Goal: Task Accomplishment & Management: Manage account settings

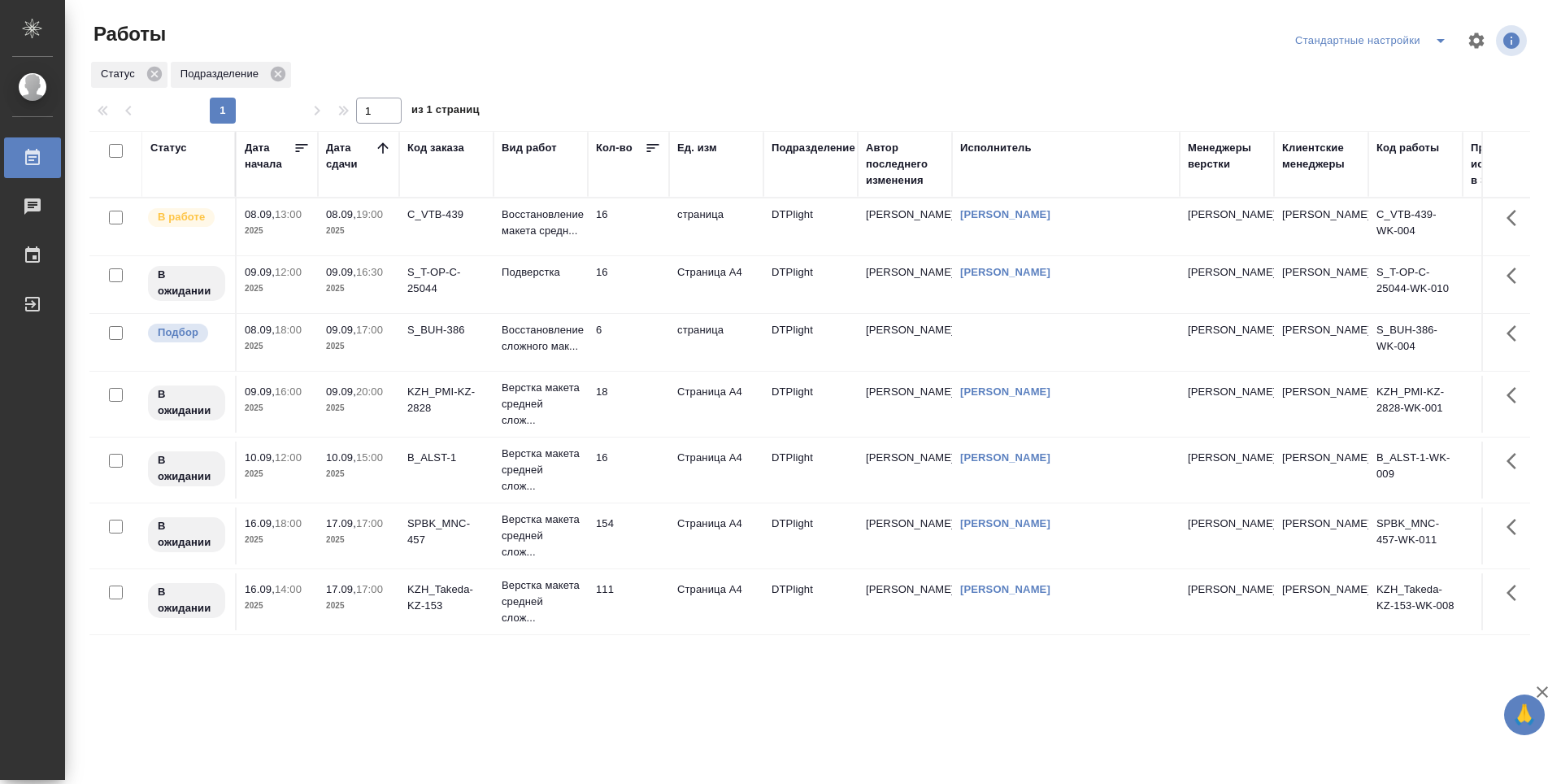
click at [643, 370] on td "6" at bounding box center [628, 342] width 81 height 57
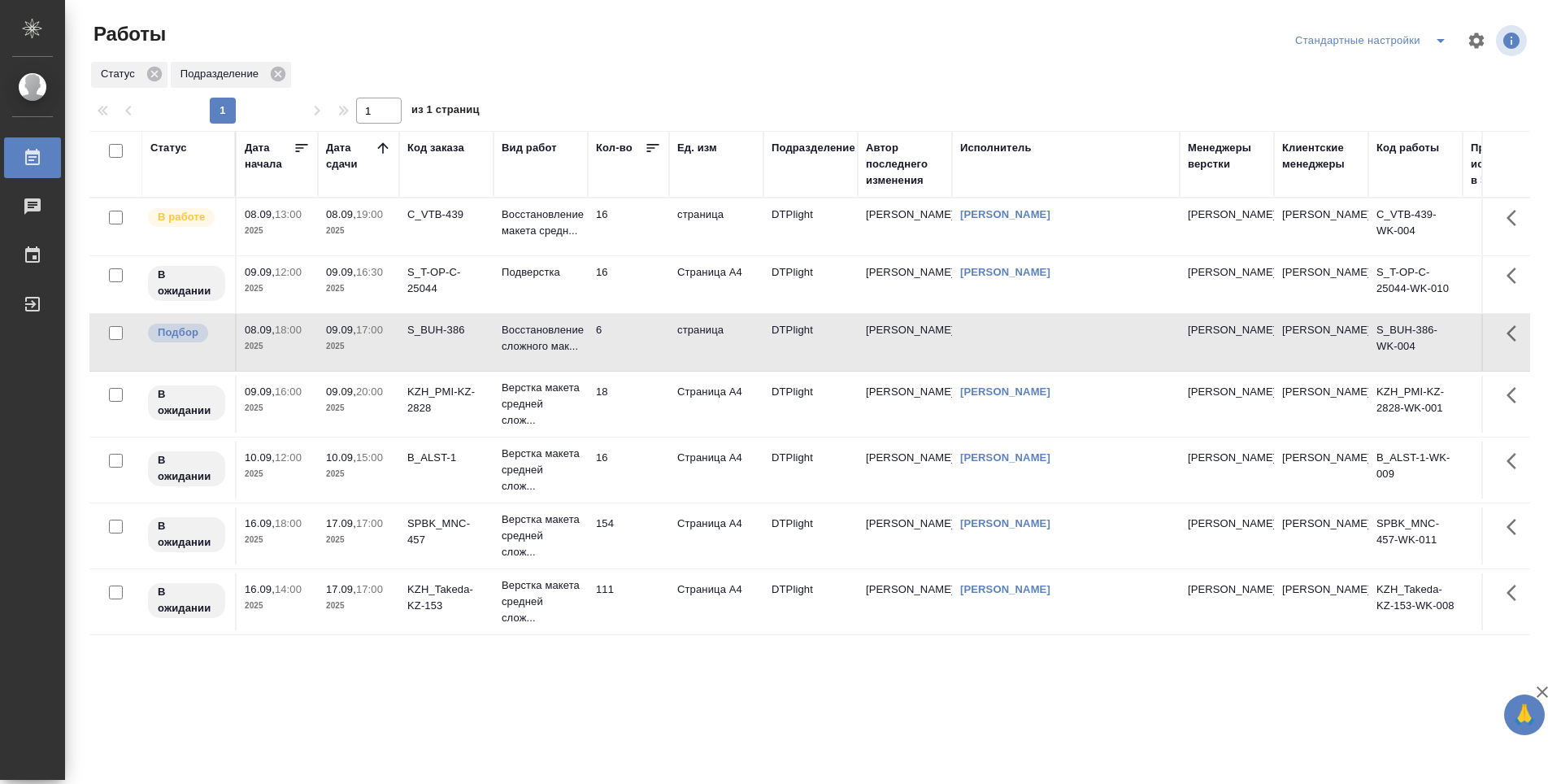
click at [645, 370] on td "6" at bounding box center [628, 342] width 81 height 57
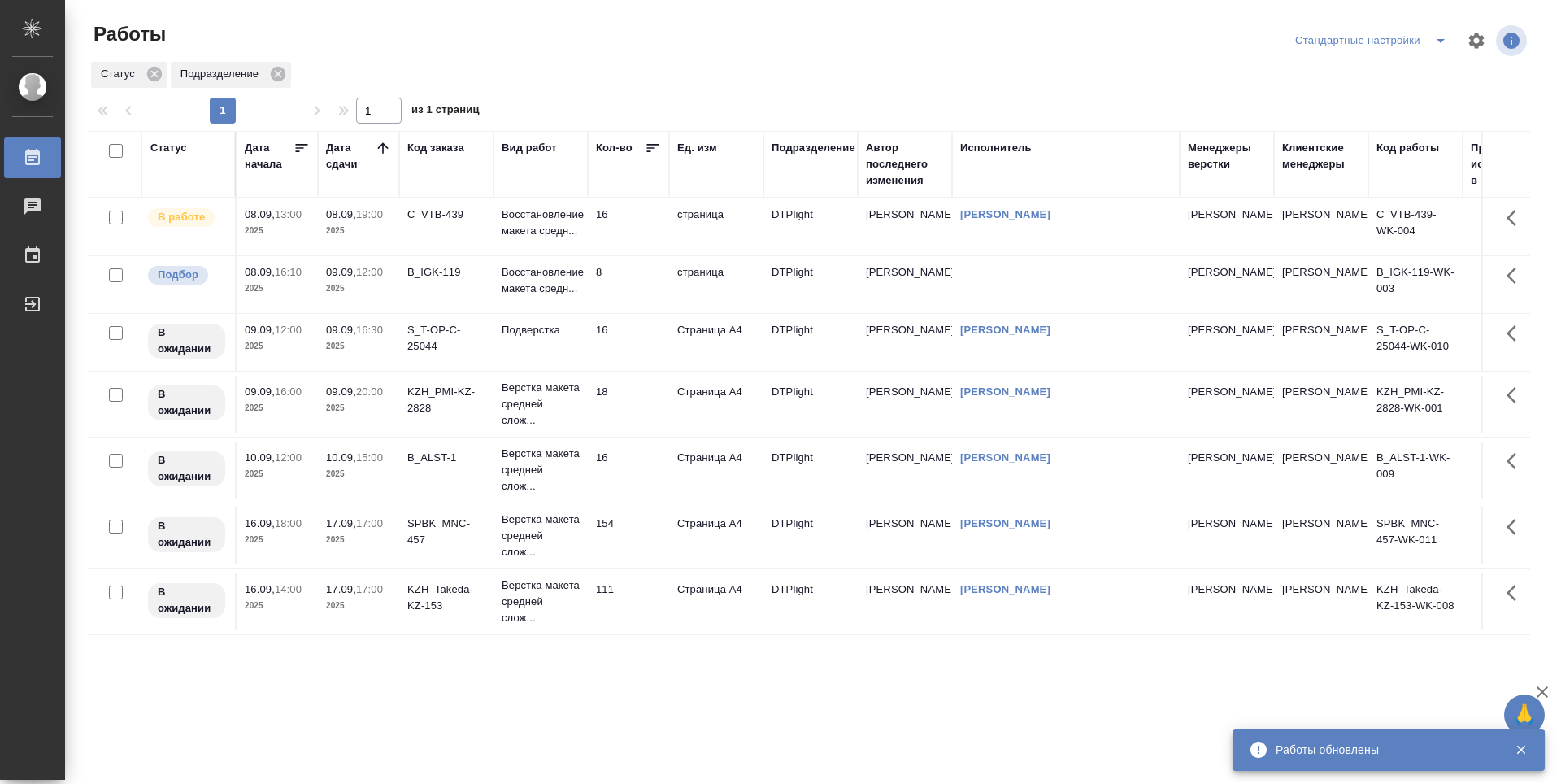
click at [635, 214] on td "16" at bounding box center [628, 226] width 81 height 57
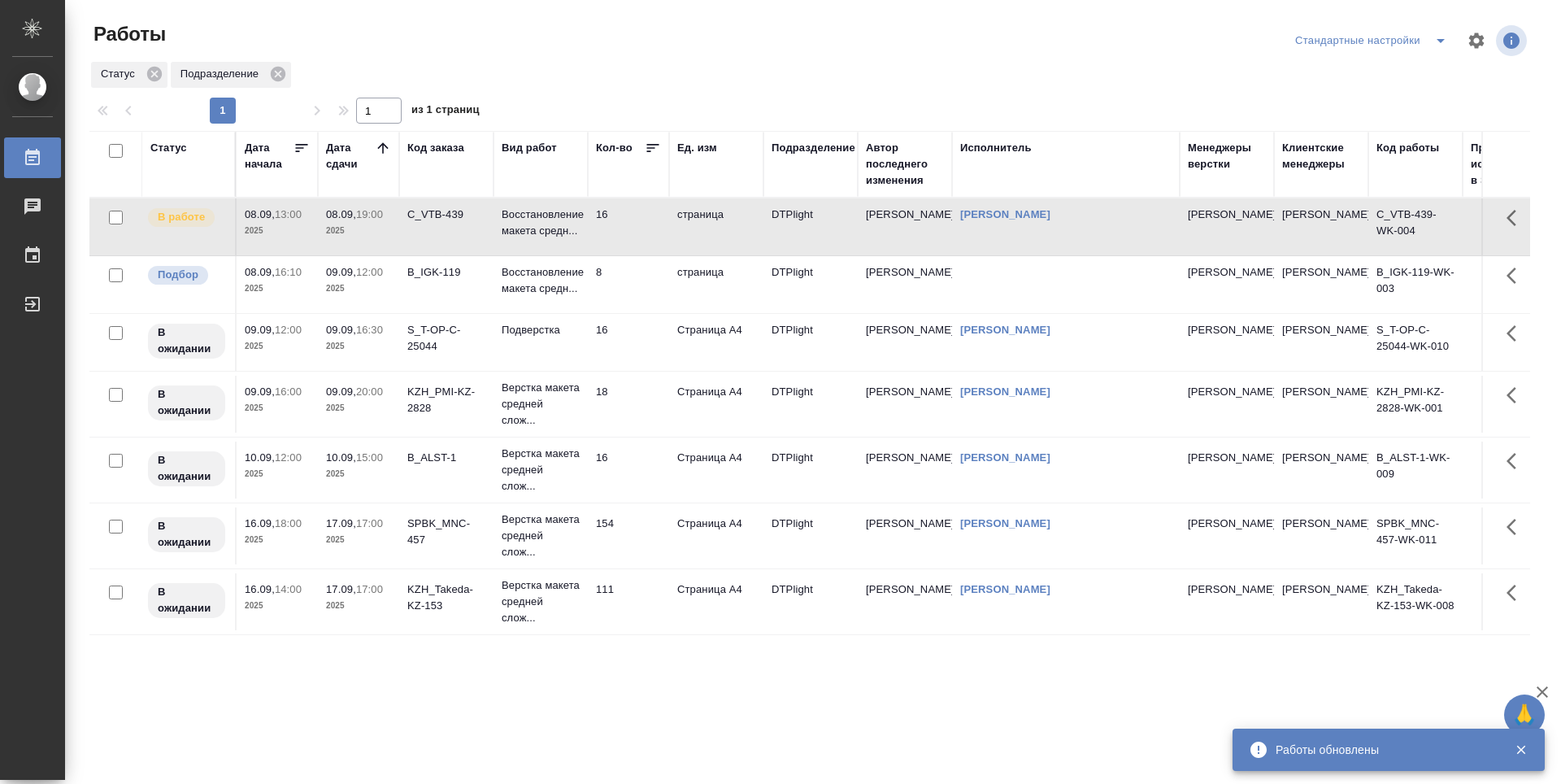
click at [635, 214] on td "16" at bounding box center [628, 226] width 81 height 57
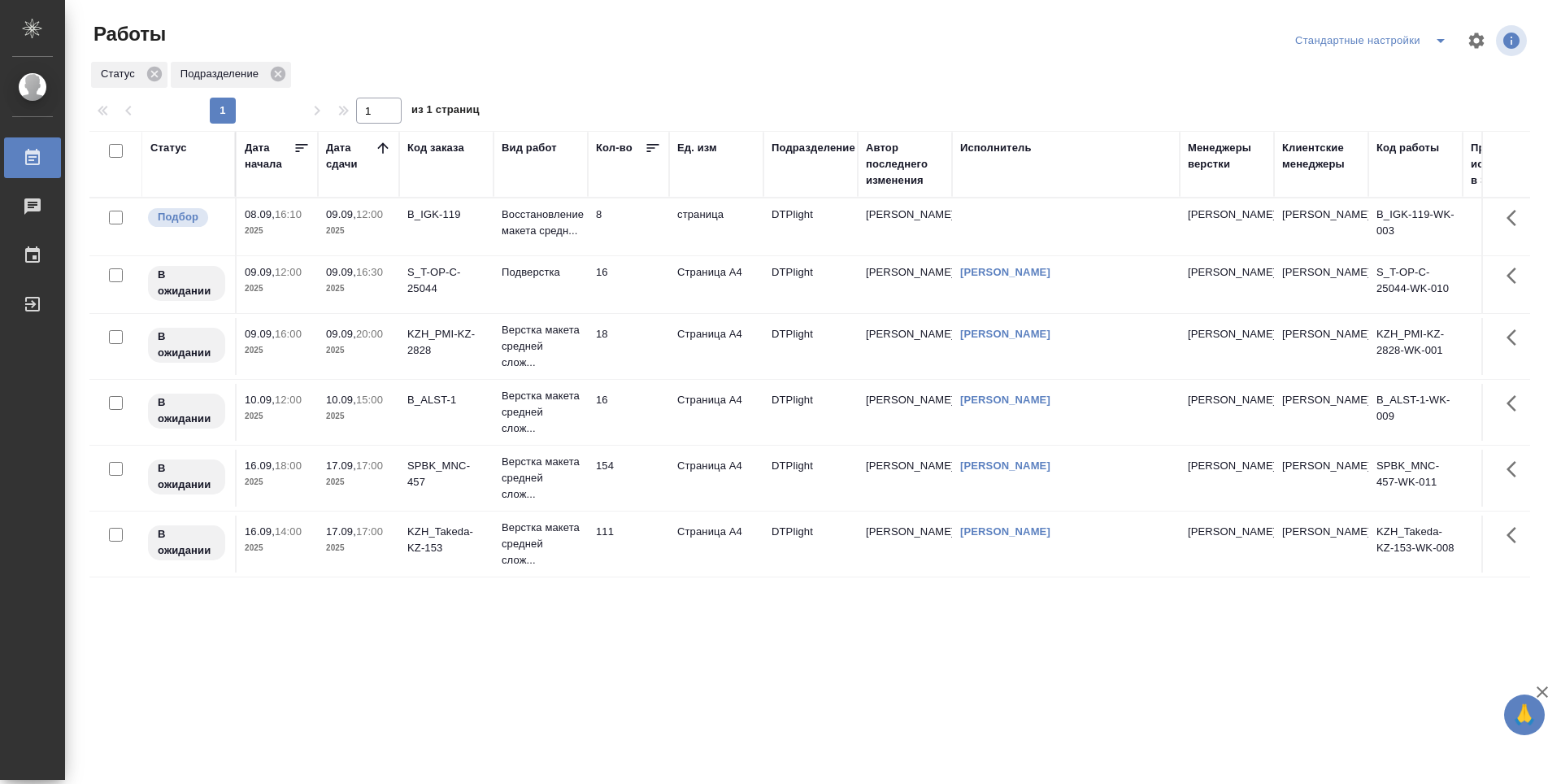
click at [631, 284] on td "16" at bounding box center [628, 284] width 81 height 57
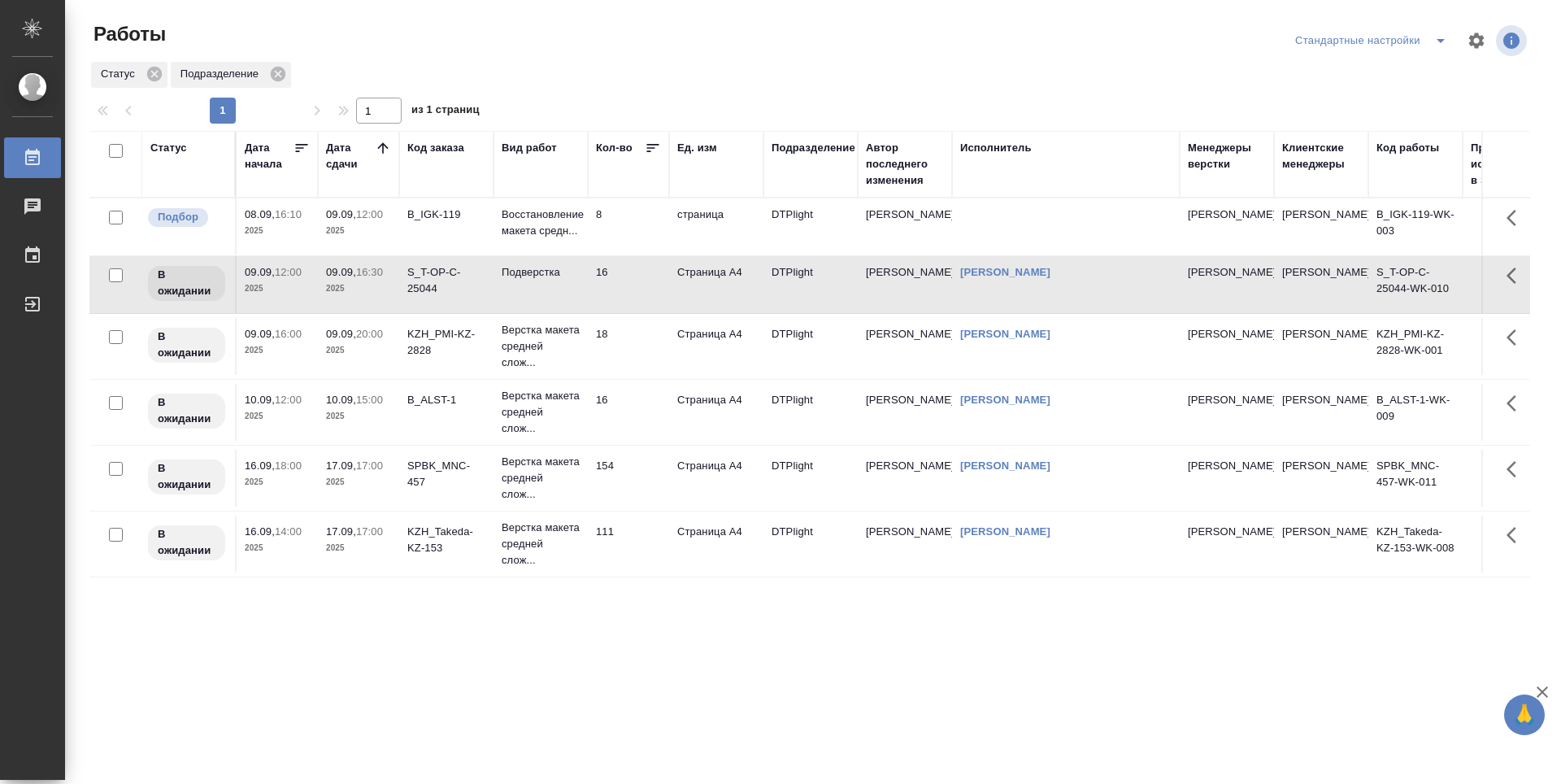
click at [639, 561] on td "111" at bounding box center [628, 543] width 81 height 57
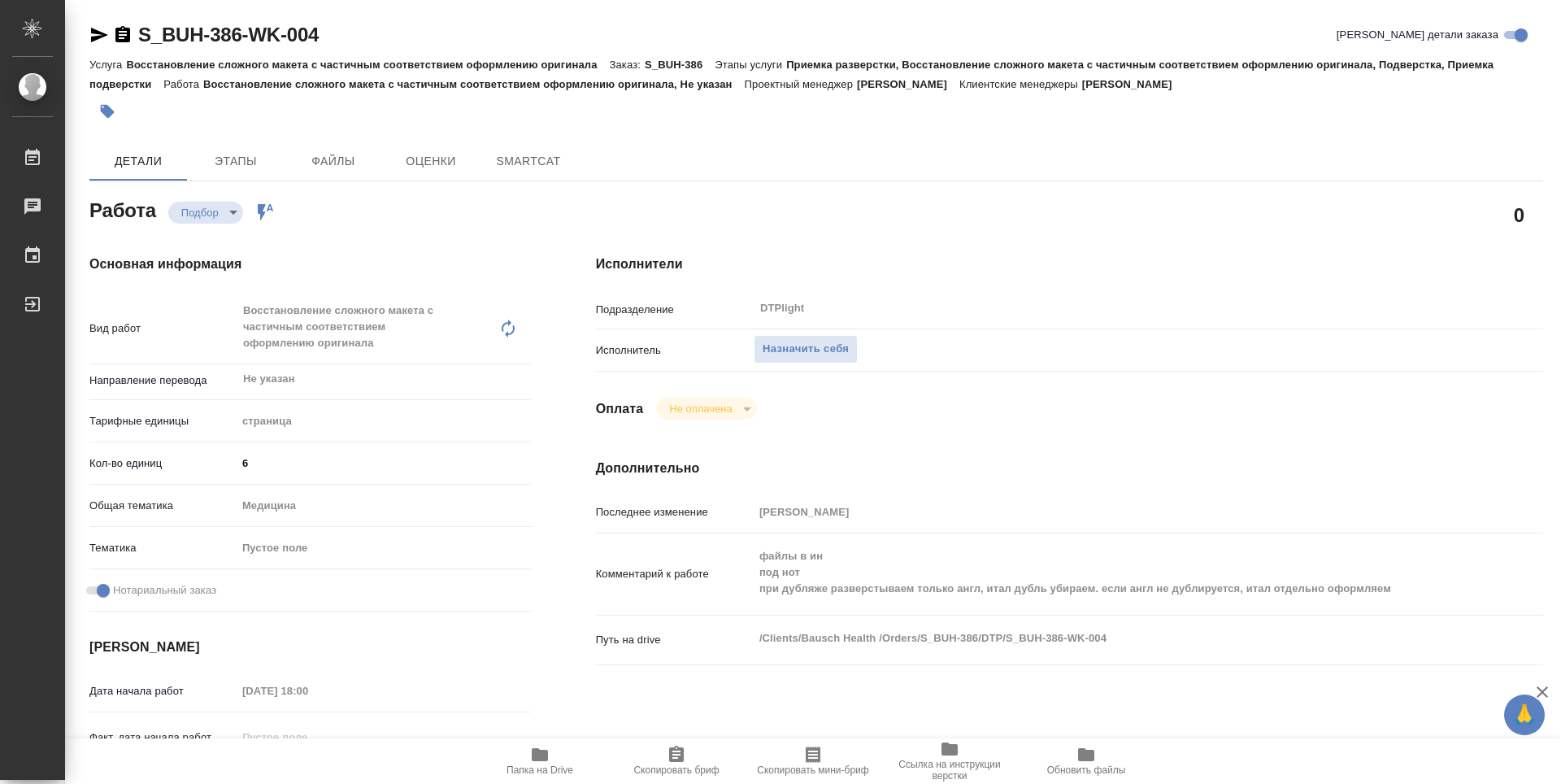
type textarea "x"
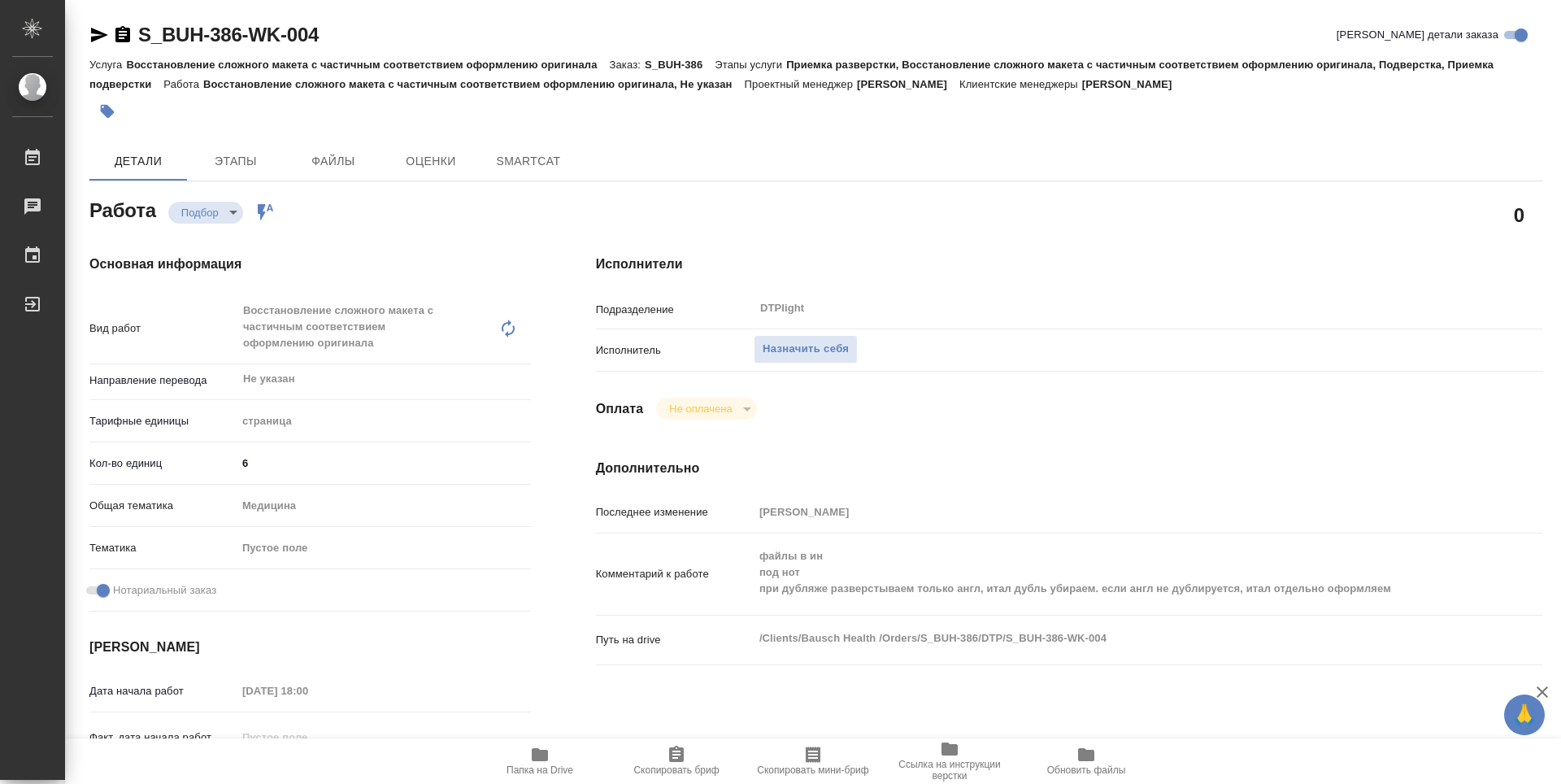
type textarea "x"
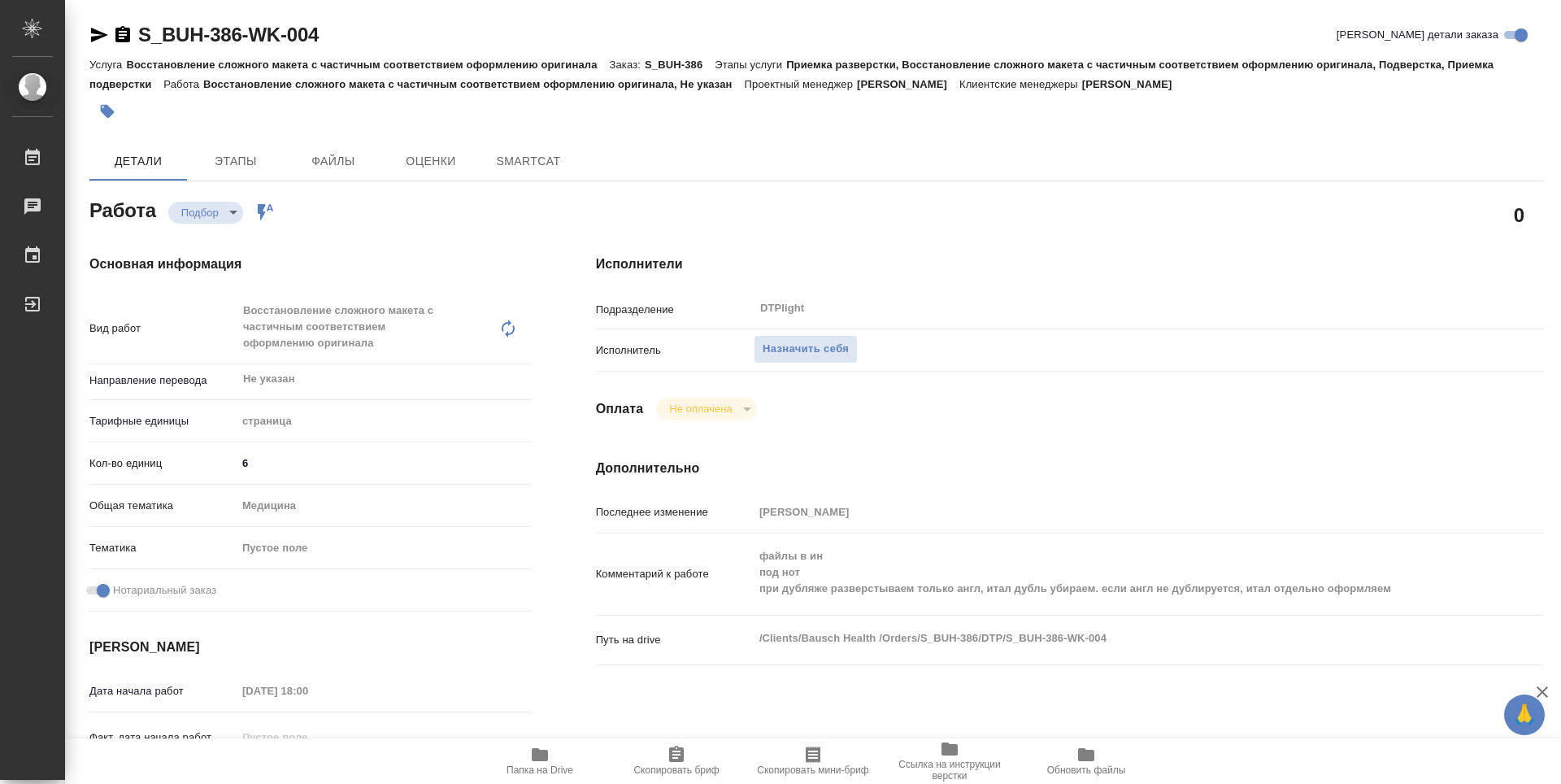
type textarea "x"
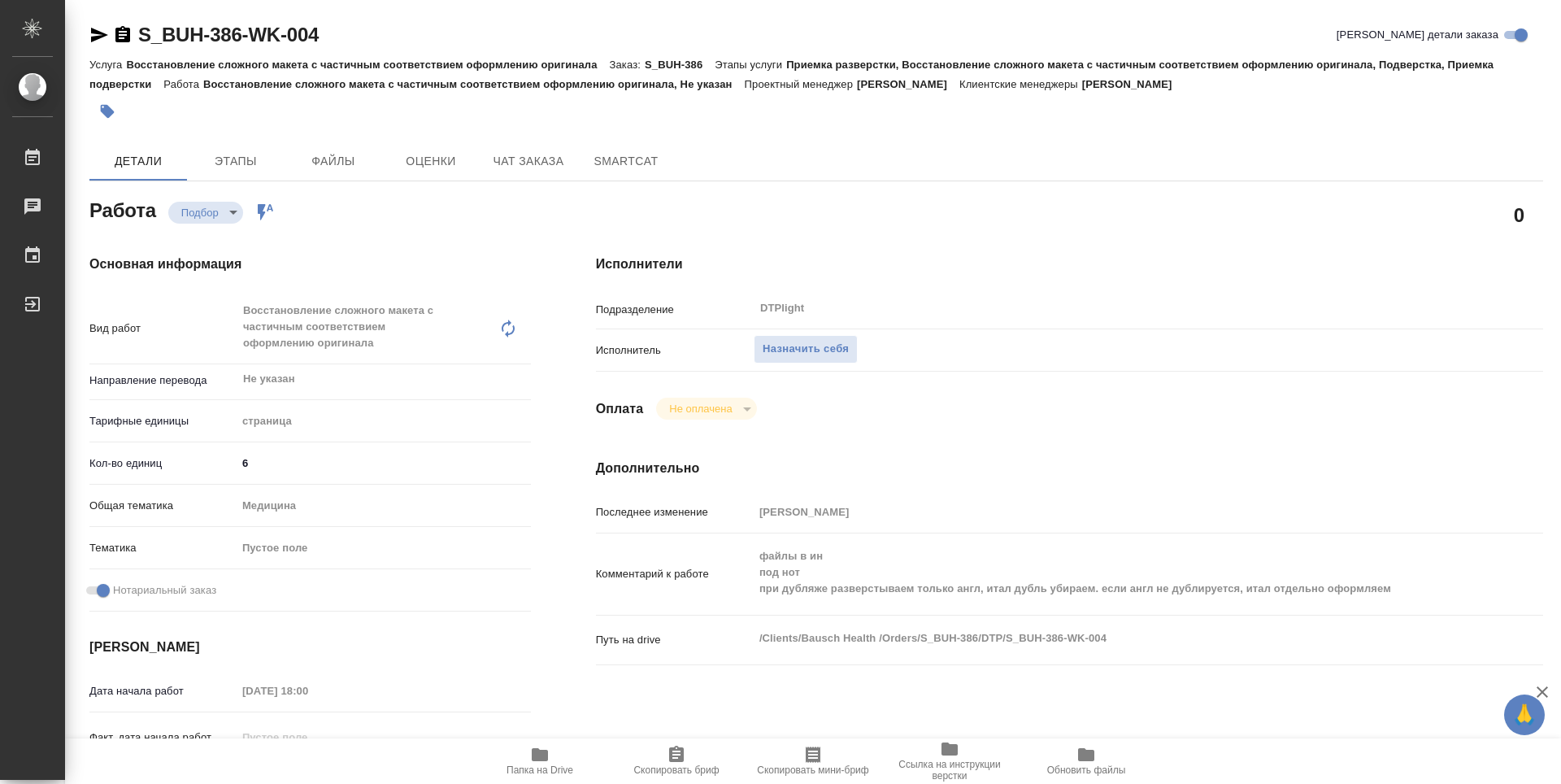
type textarea "x"
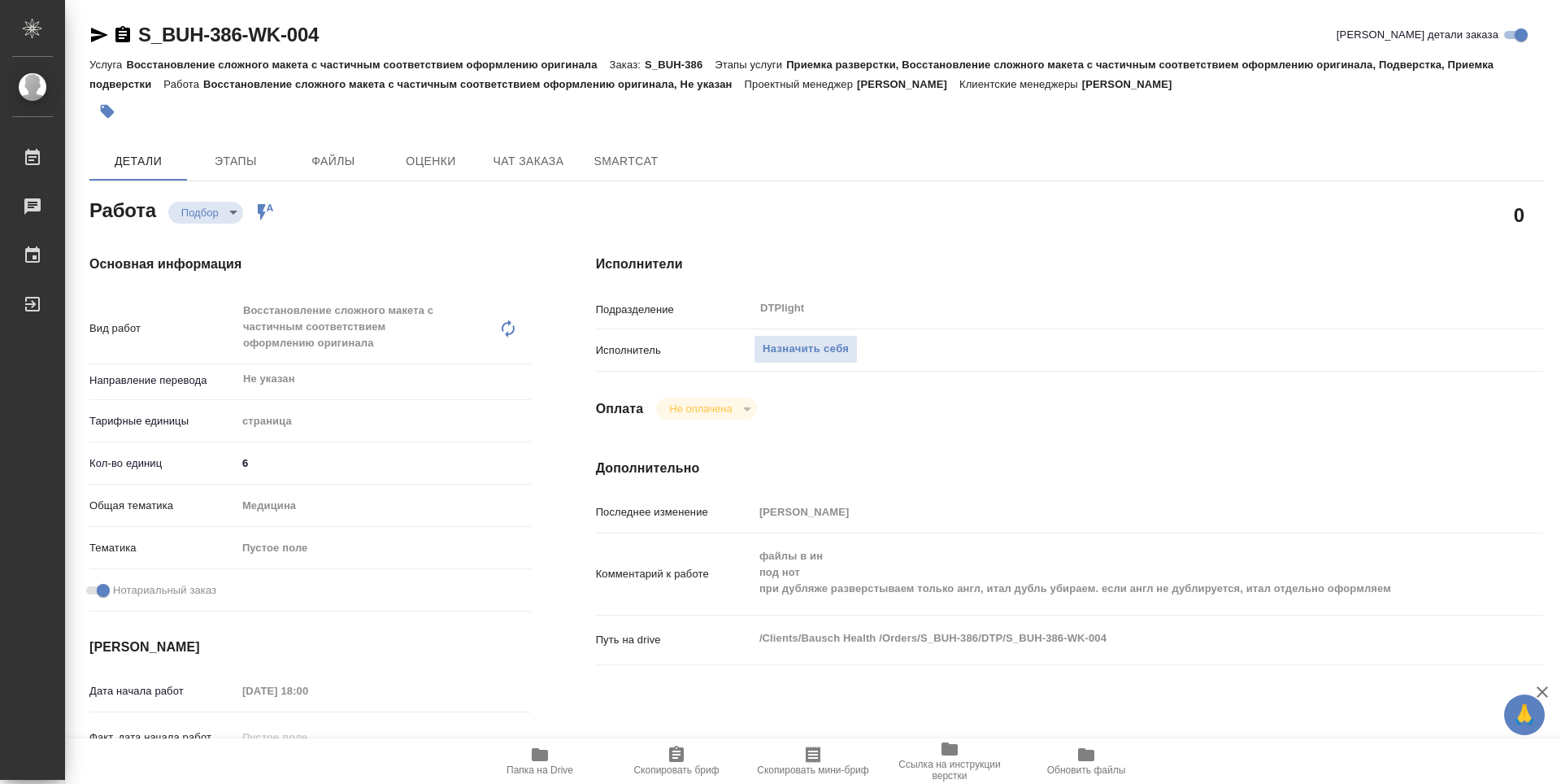
type textarea "x"
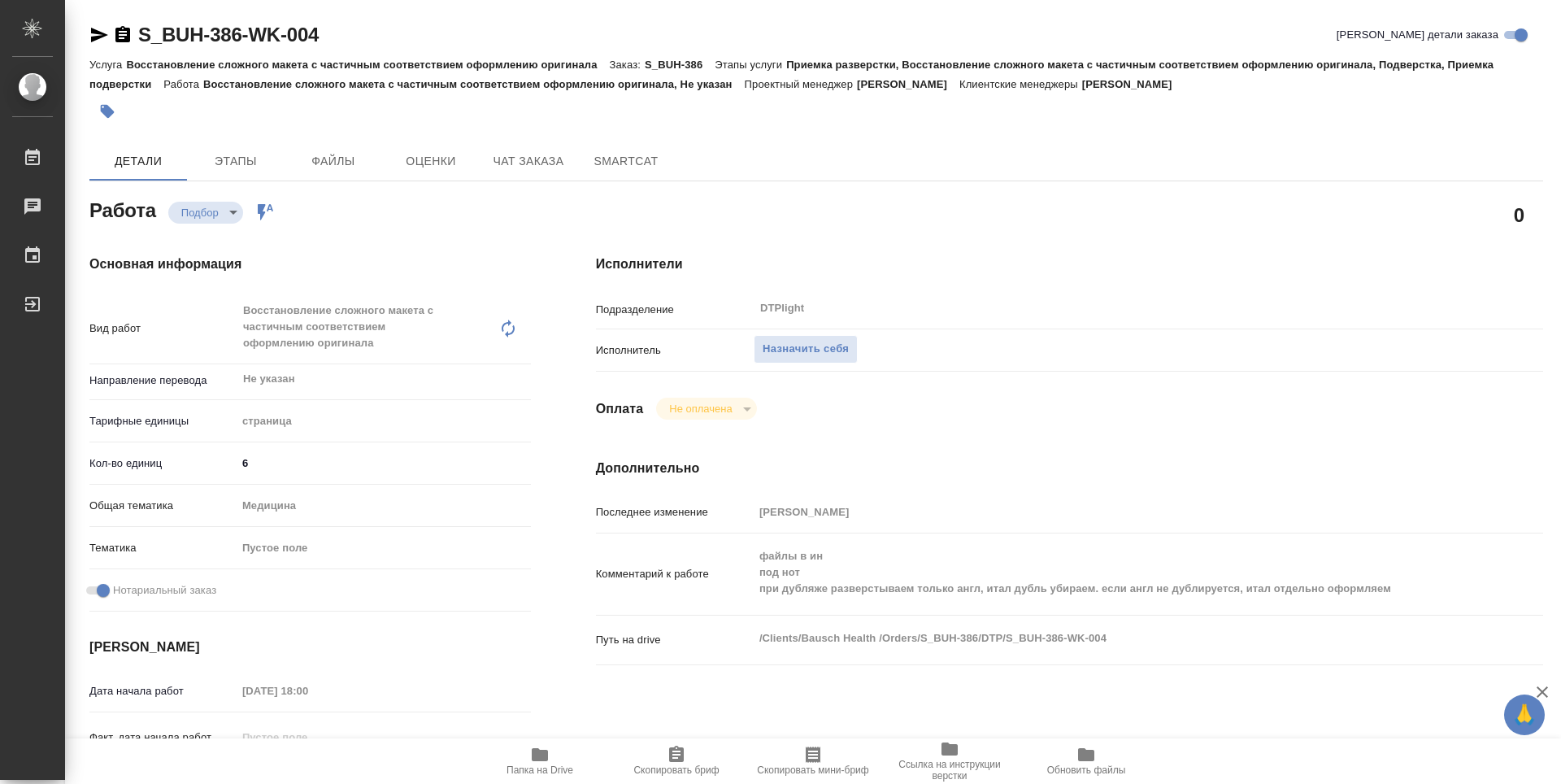
click at [552, 768] on span "Папка на Drive" at bounding box center [540, 770] width 67 height 12
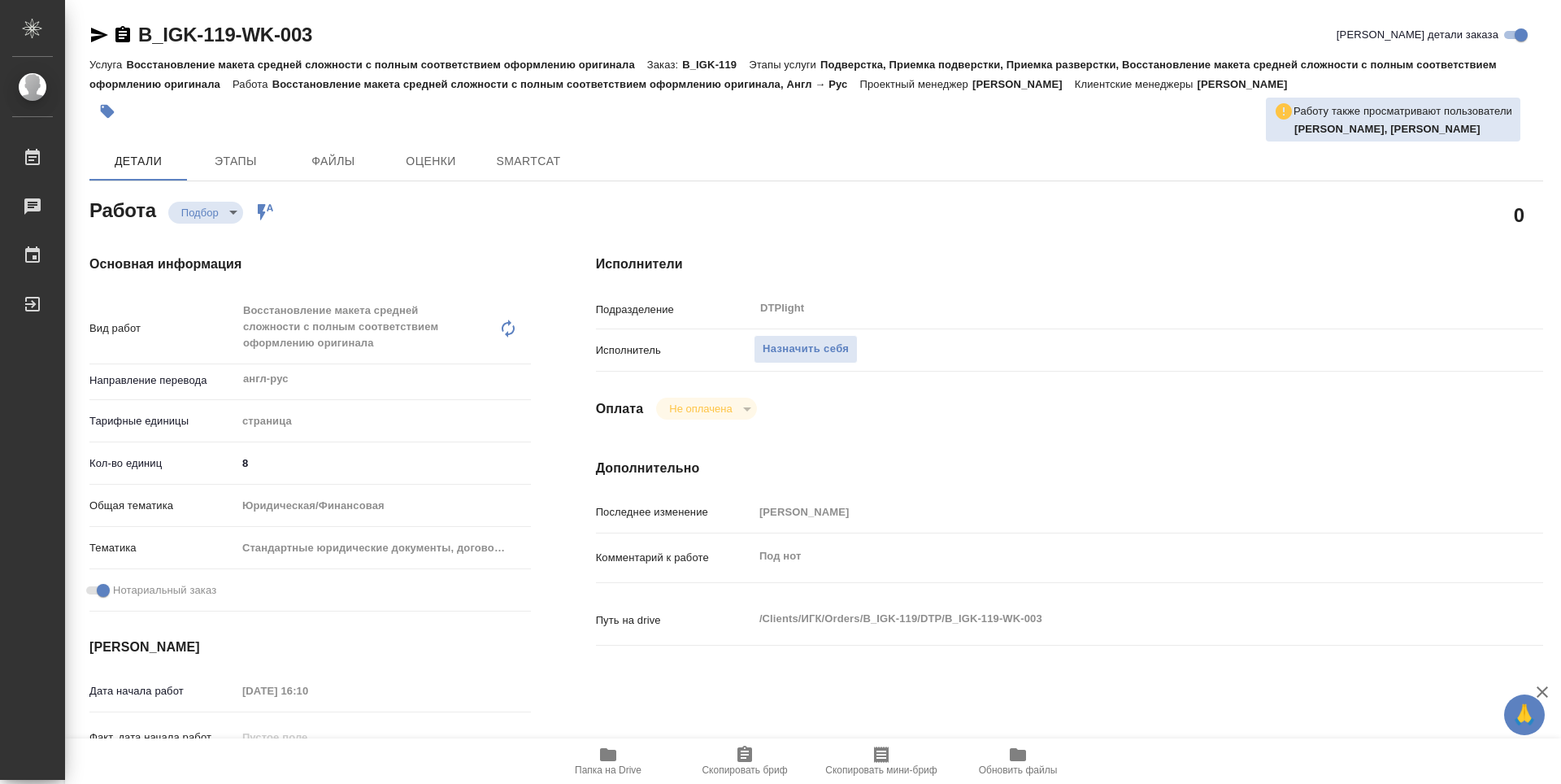
type textarea "x"
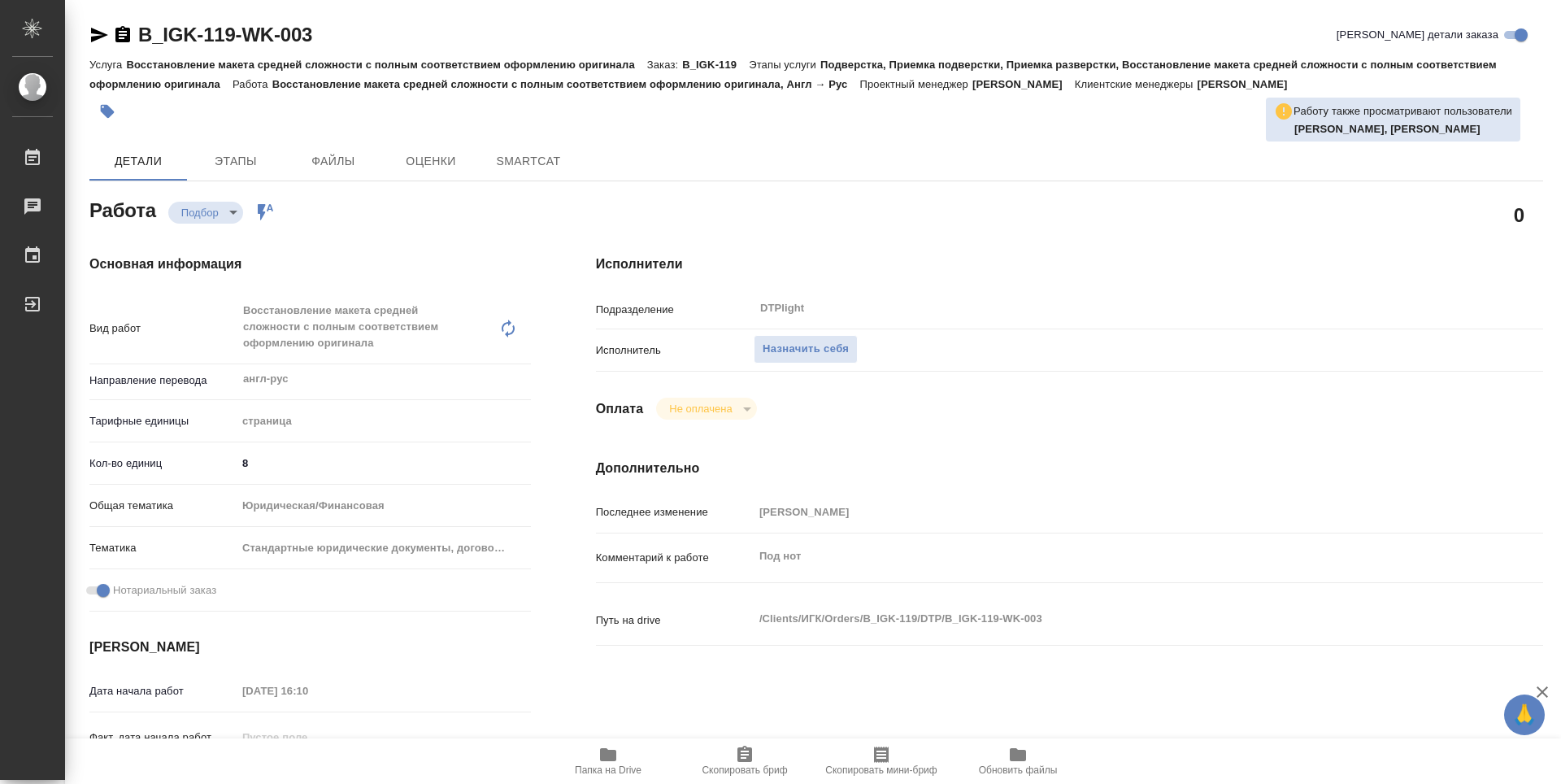
type textarea "x"
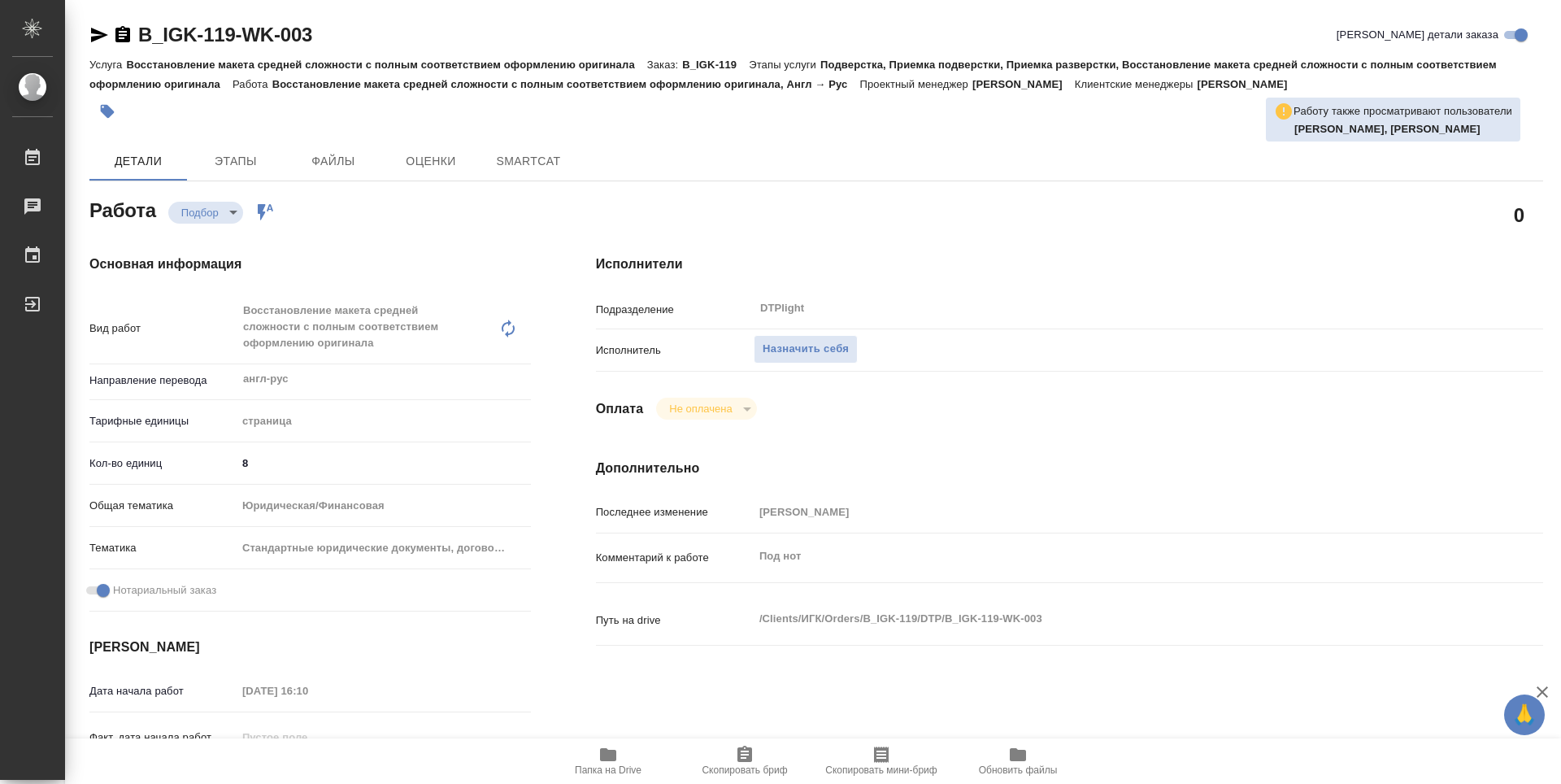
type textarea "x"
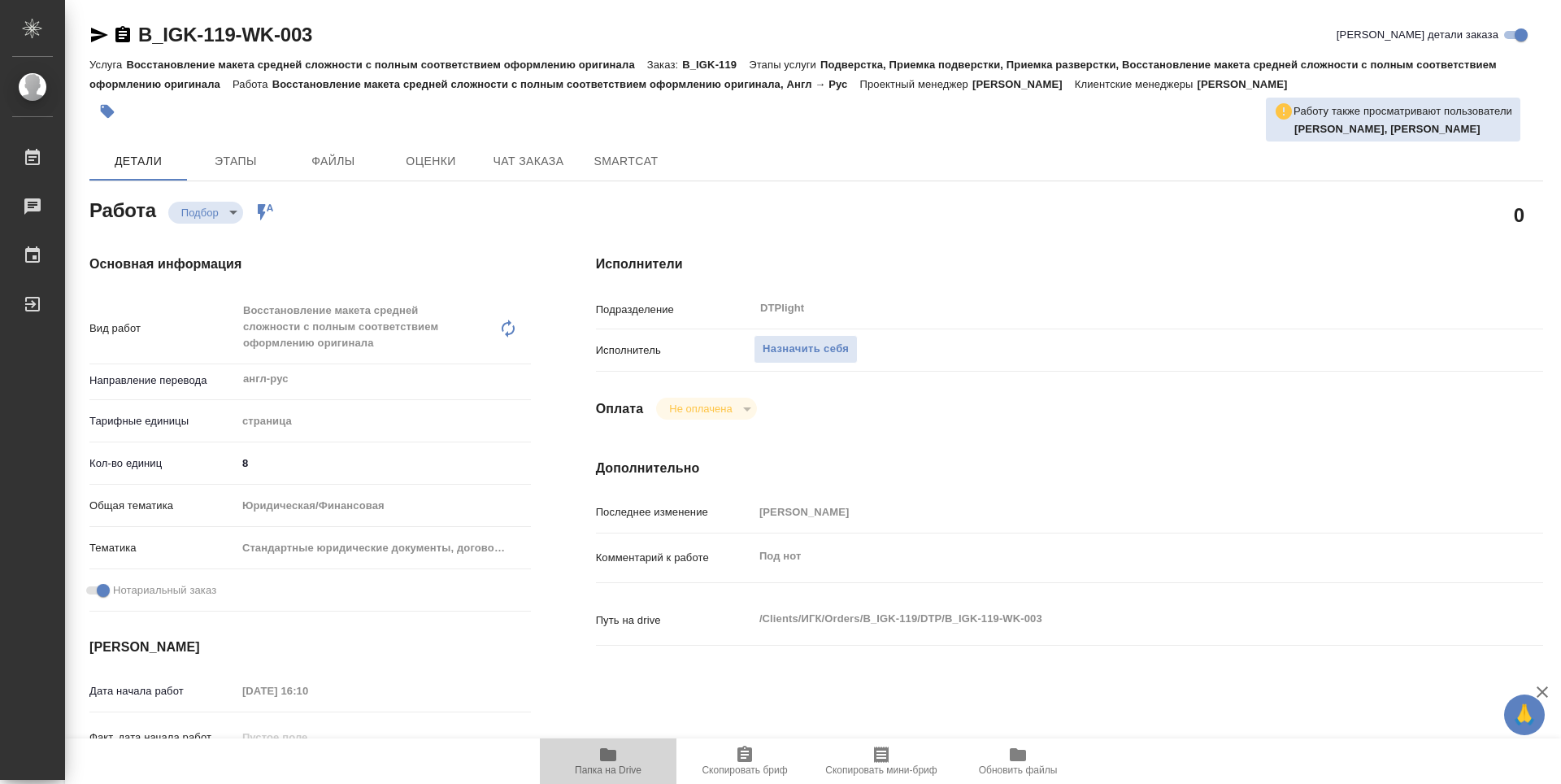
click at [617, 745] on icon "button" at bounding box center [608, 754] width 20 height 20
type textarea "x"
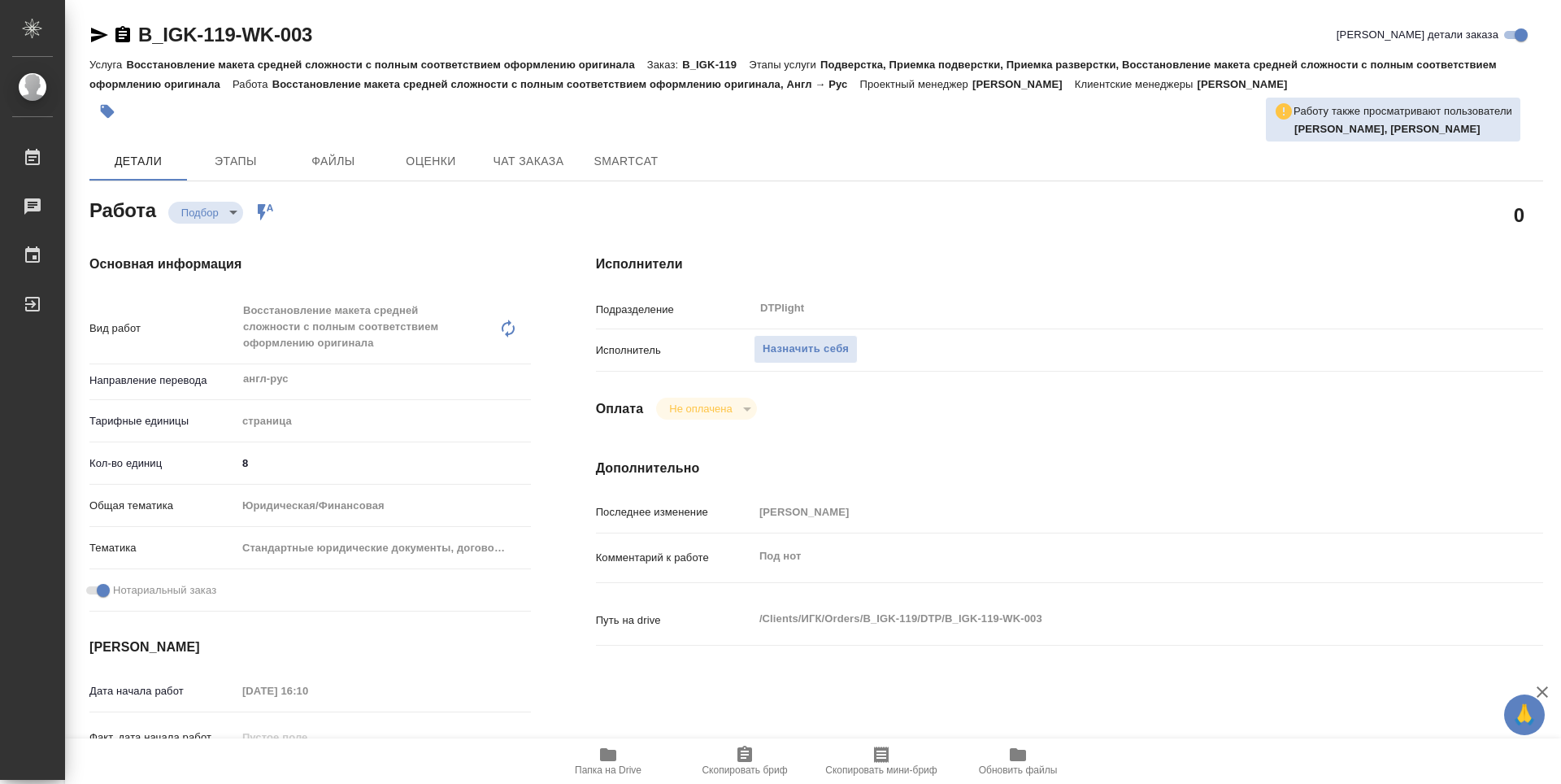
type textarea "x"
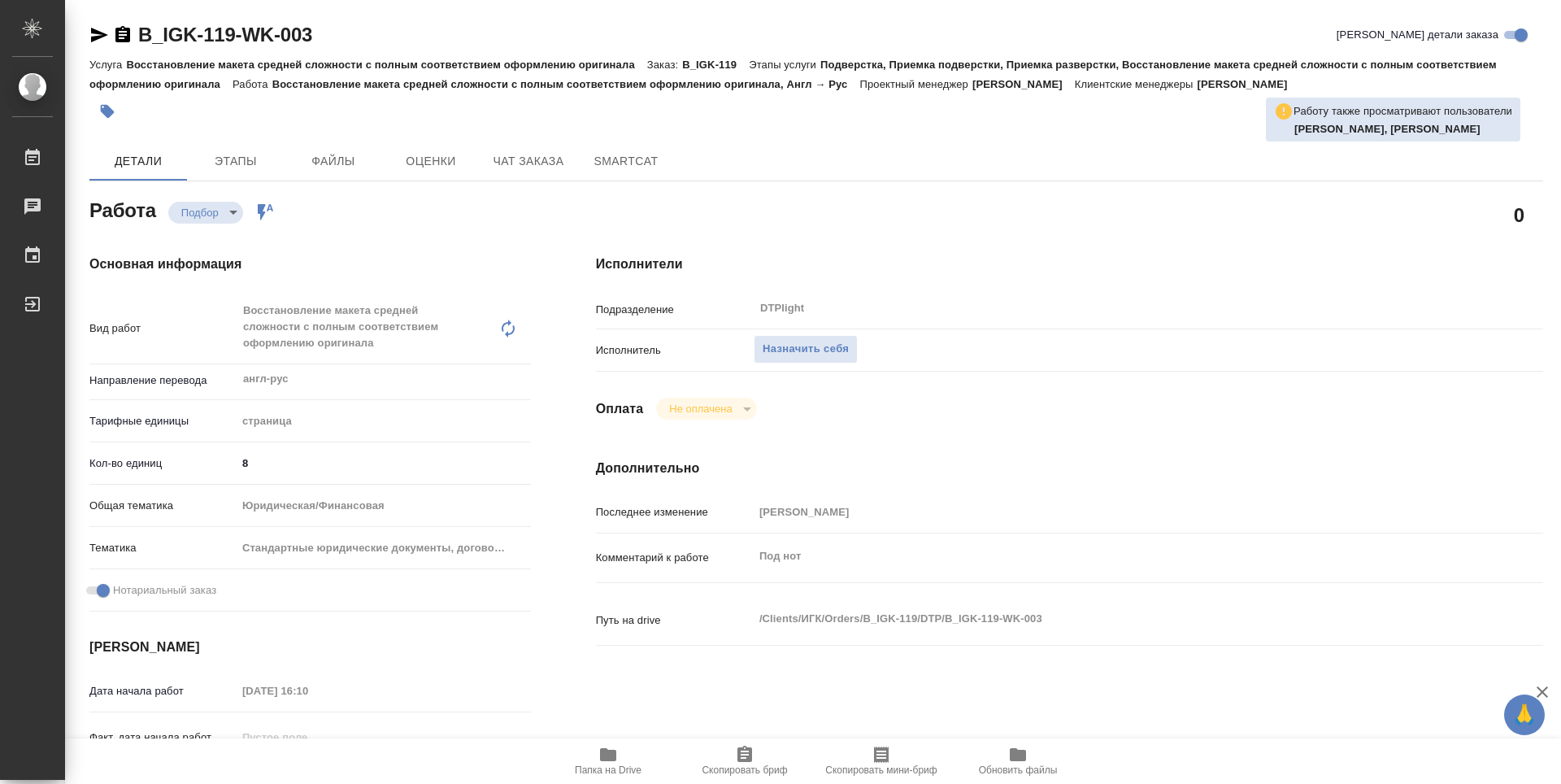
type textarea "x"
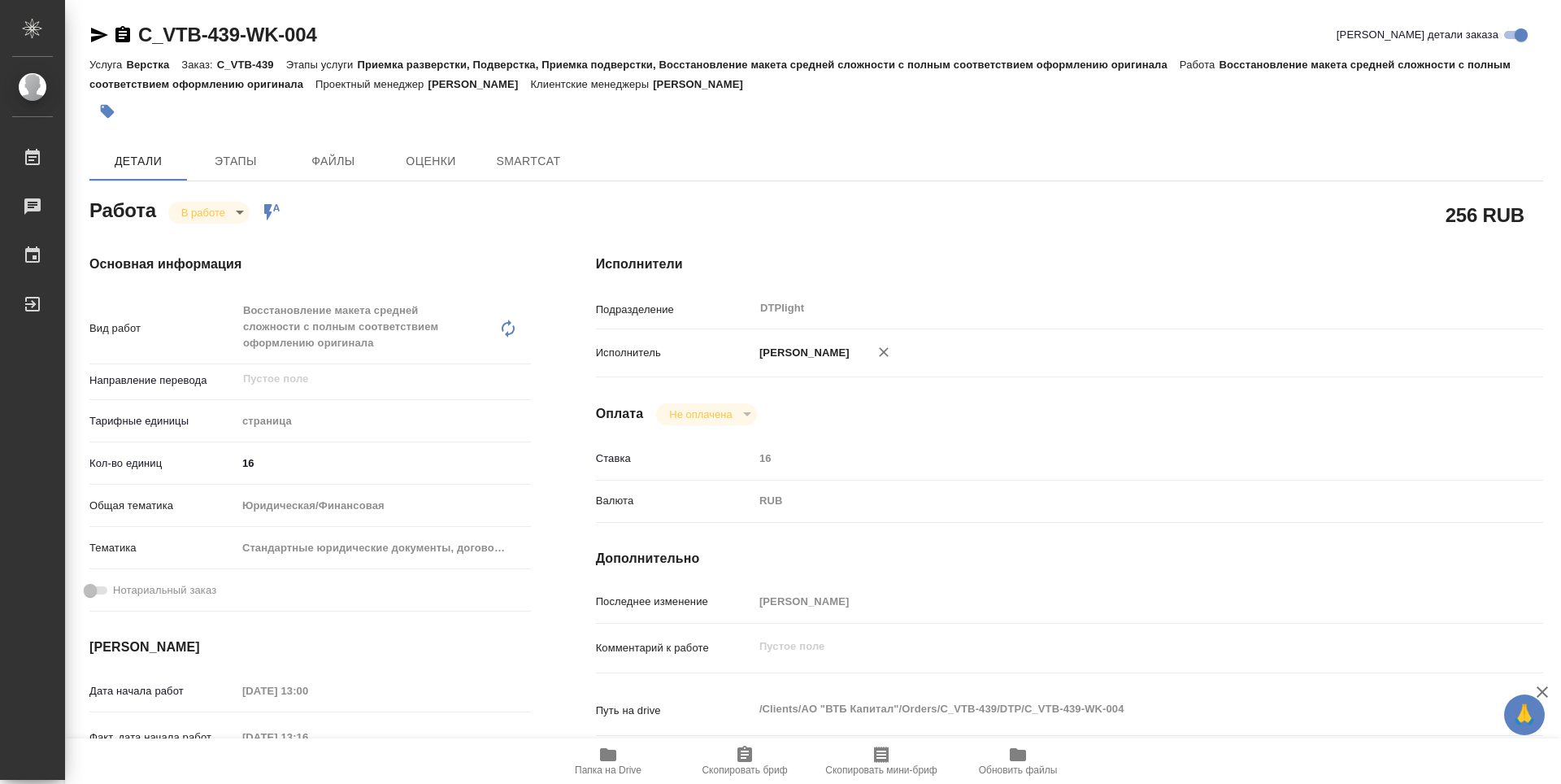
type textarea "x"
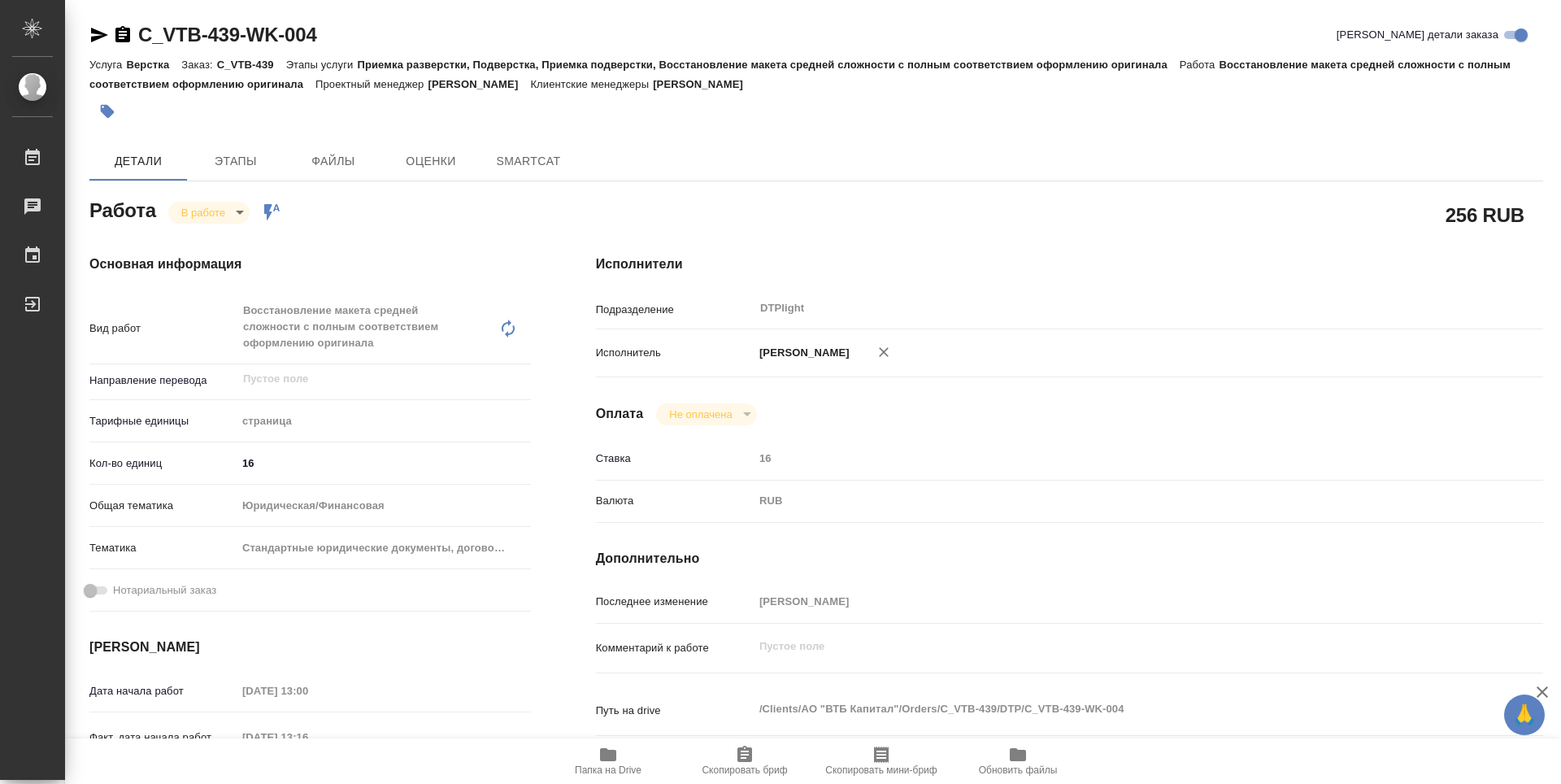
type textarea "x"
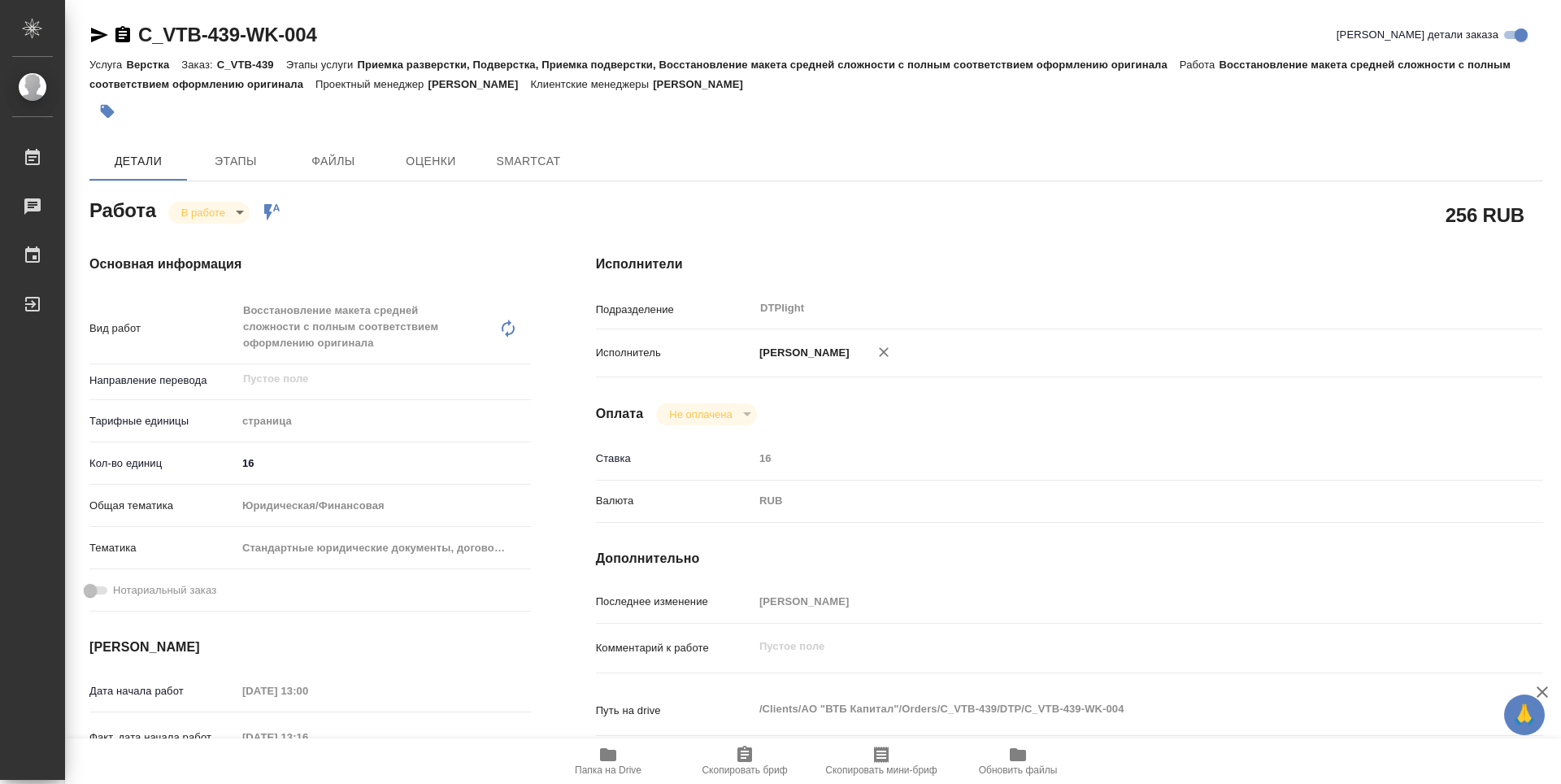
type textarea "x"
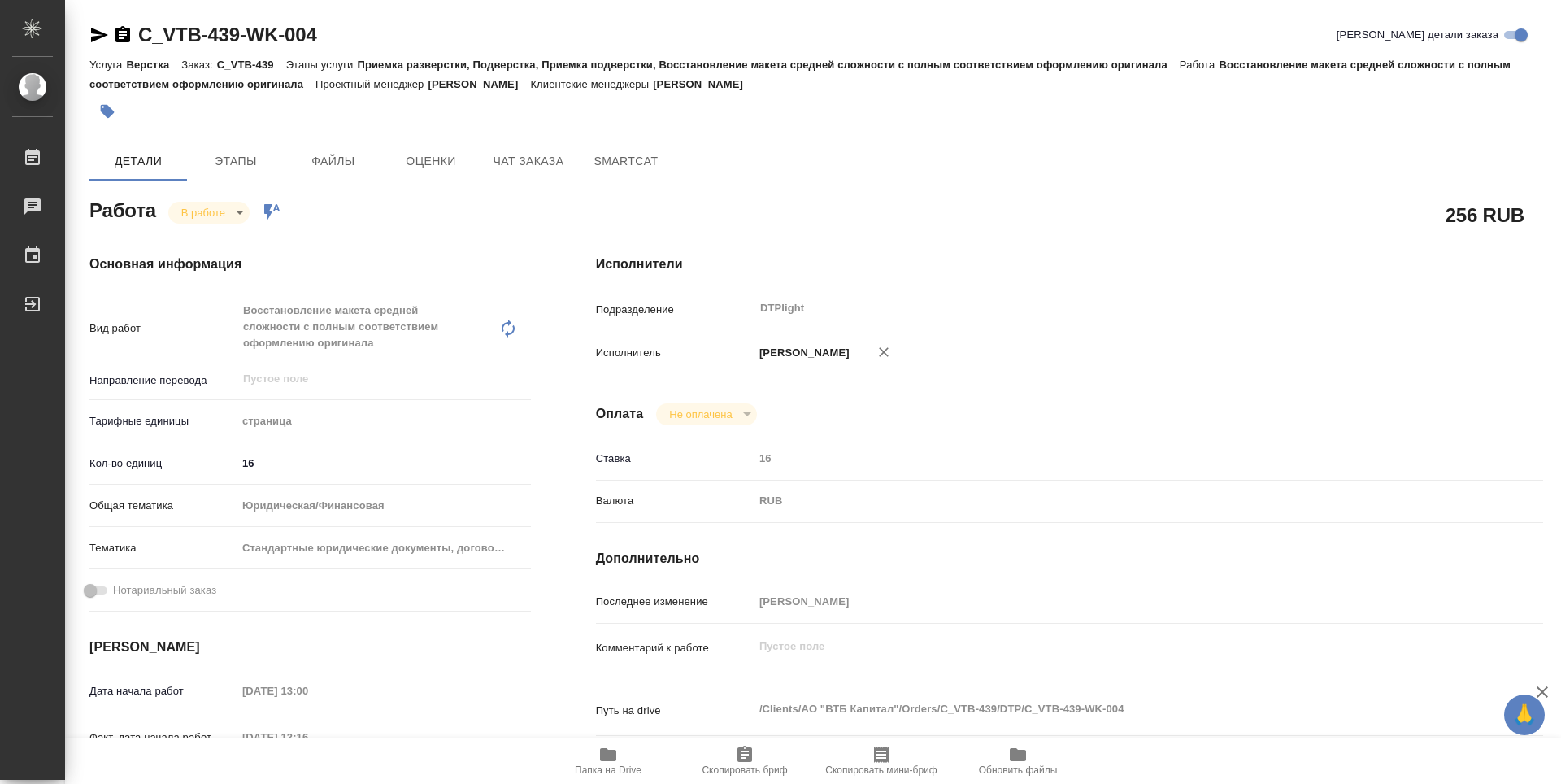
drag, startPoint x: 620, startPoint y: 760, endPoint x: 628, endPoint y: 753, distance: 10.6
click at [620, 761] on span "Папка на Drive" at bounding box center [608, 760] width 117 height 31
type textarea "x"
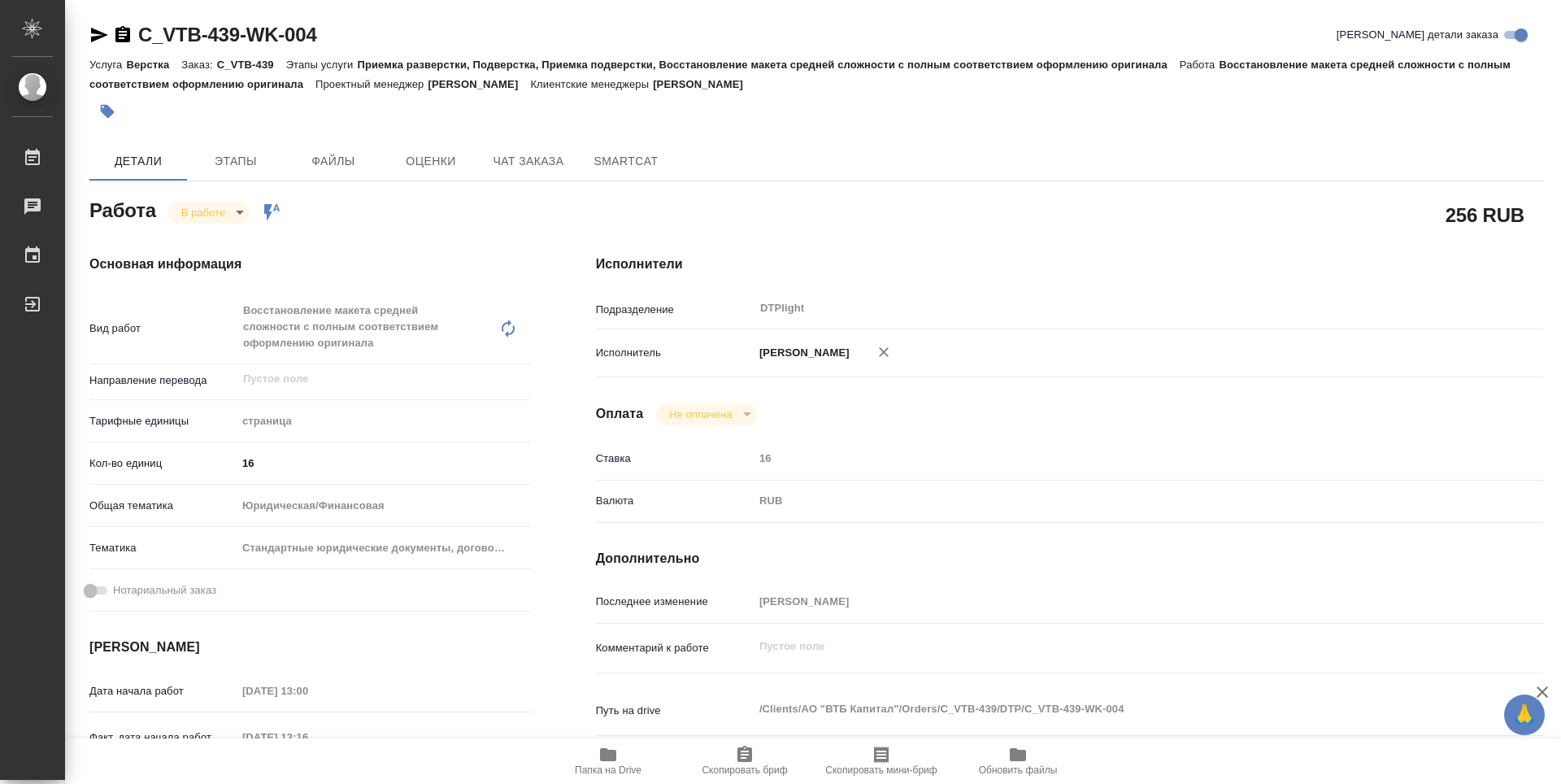
type textarea "x"
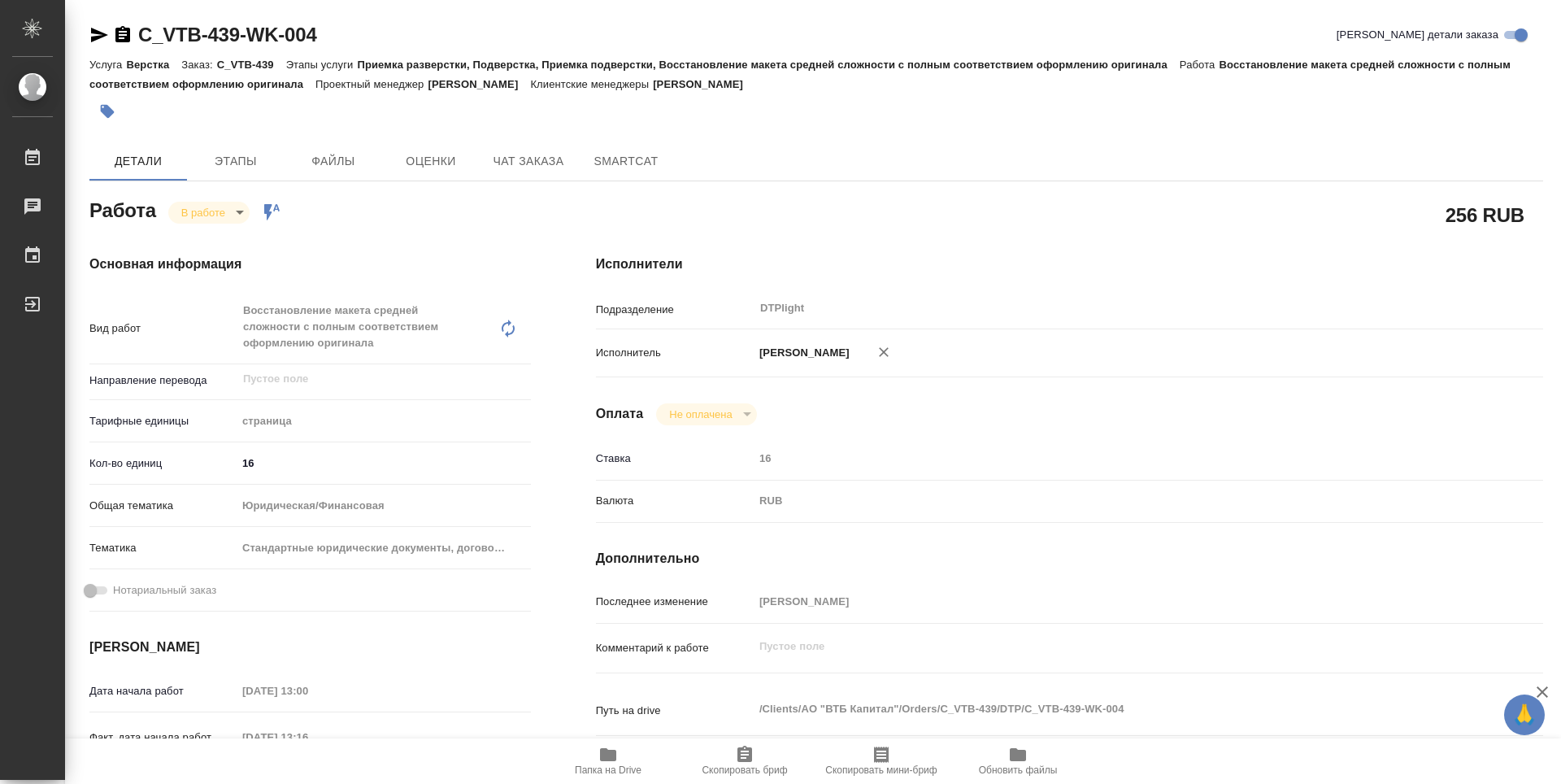
type textarea "x"
click at [242, 214] on body "🙏 .cls-1 fill:#fff; AWATERA Guselnikov Roman Работы 0 Чаты График Выйти C_VTB-4…" at bounding box center [780, 392] width 1561 height 784
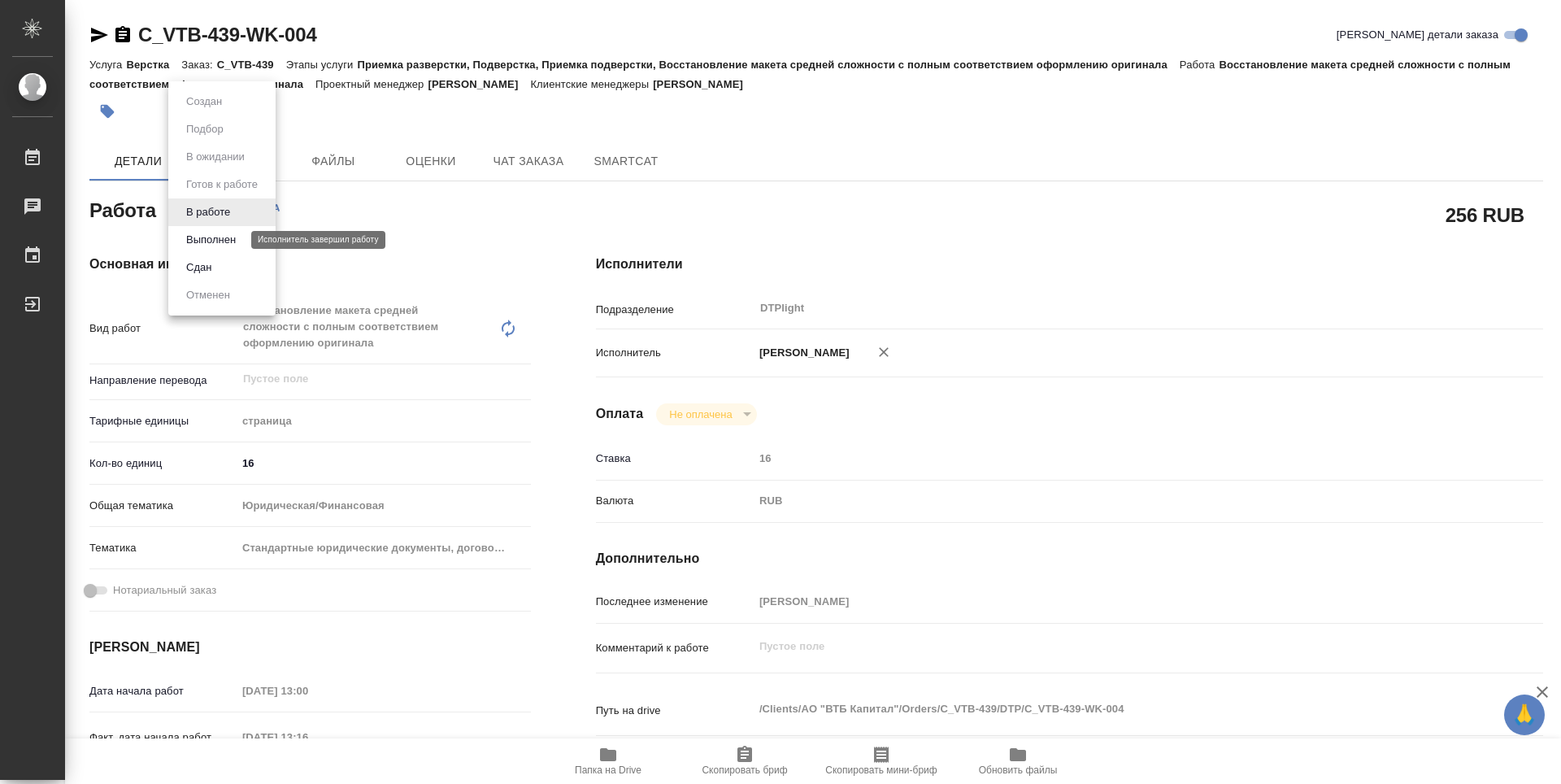
click at [224, 237] on button "Выполнен" at bounding box center [211, 240] width 59 height 18
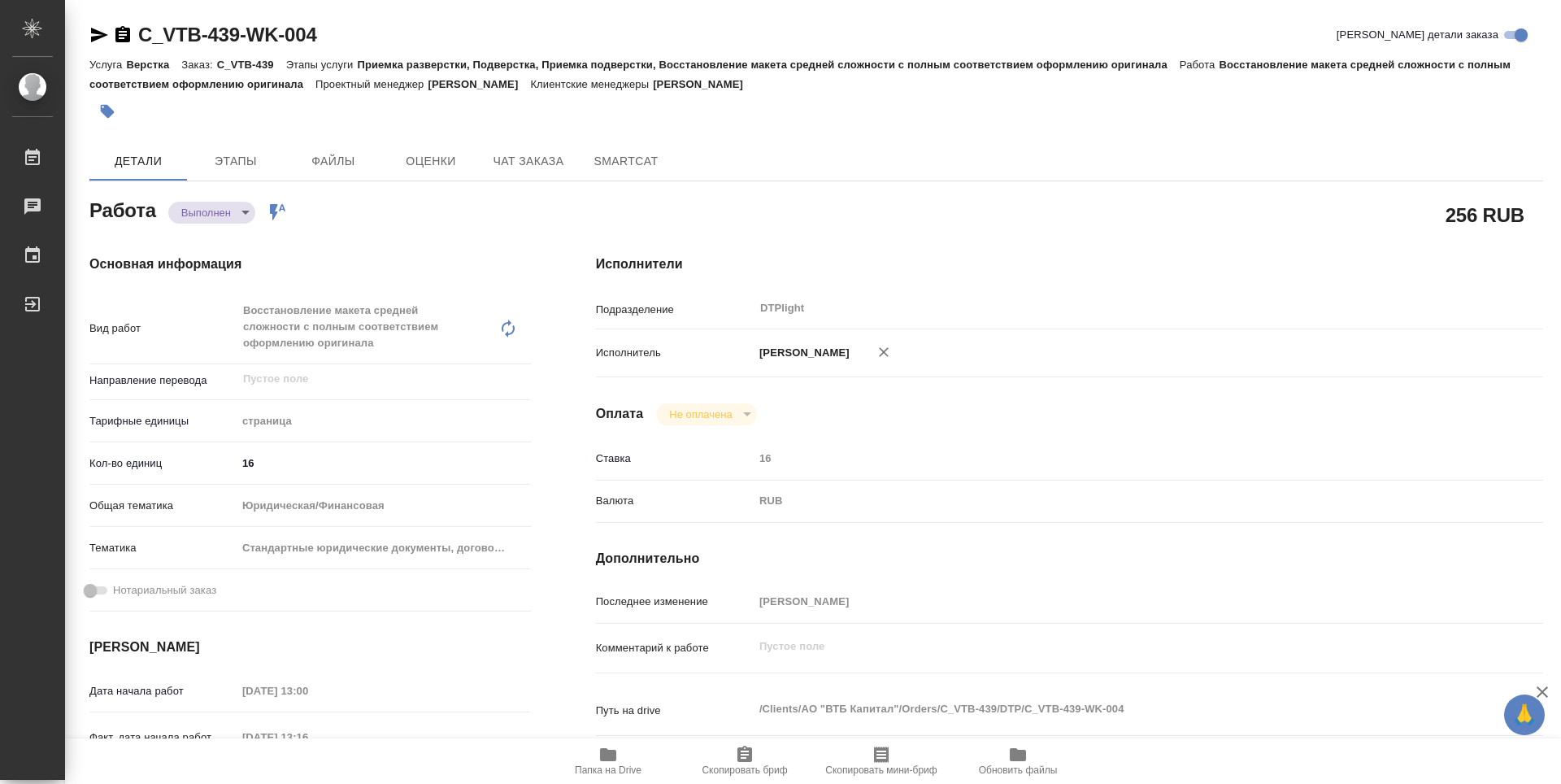
type textarea "x"
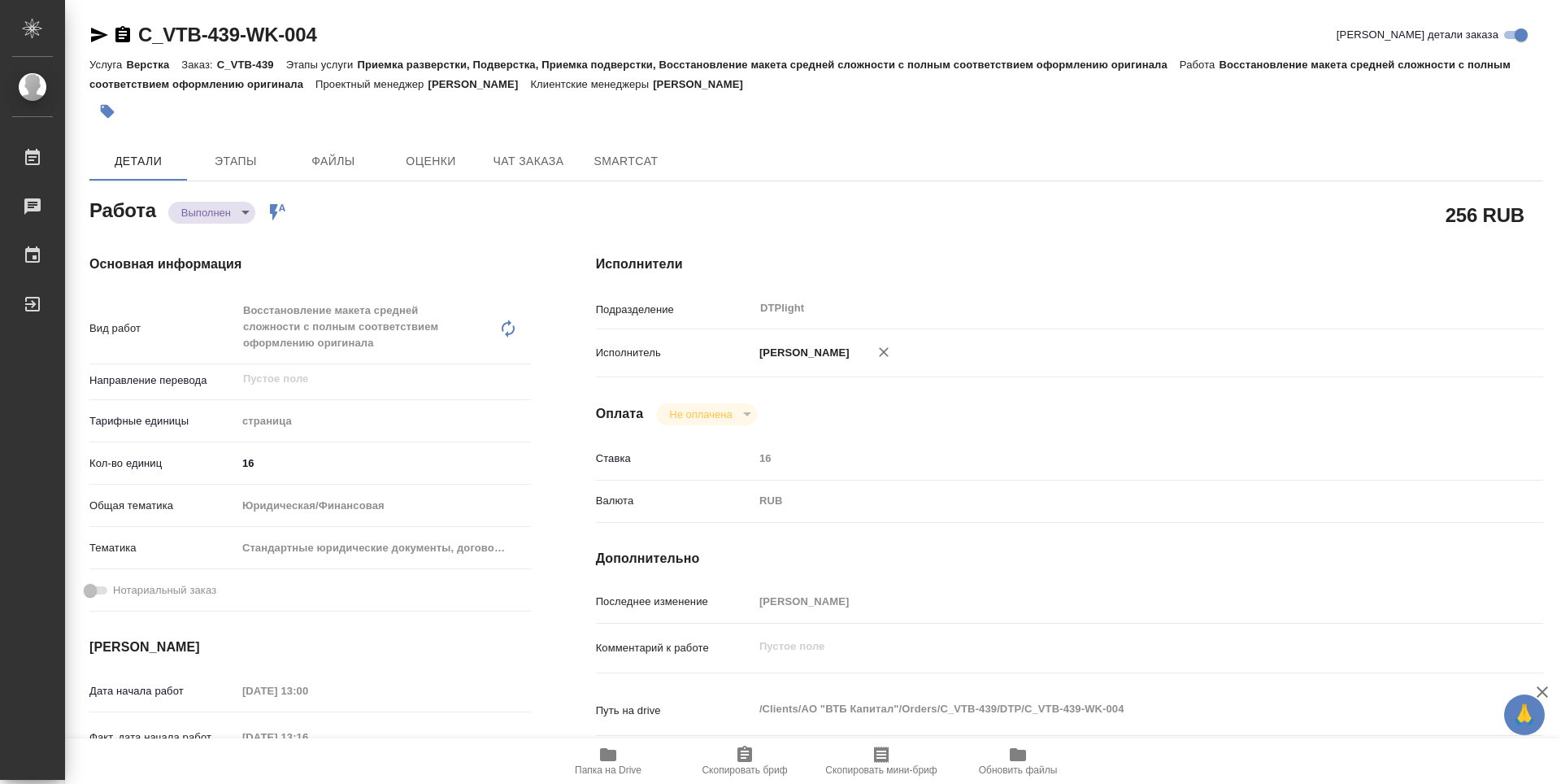
type textarea "x"
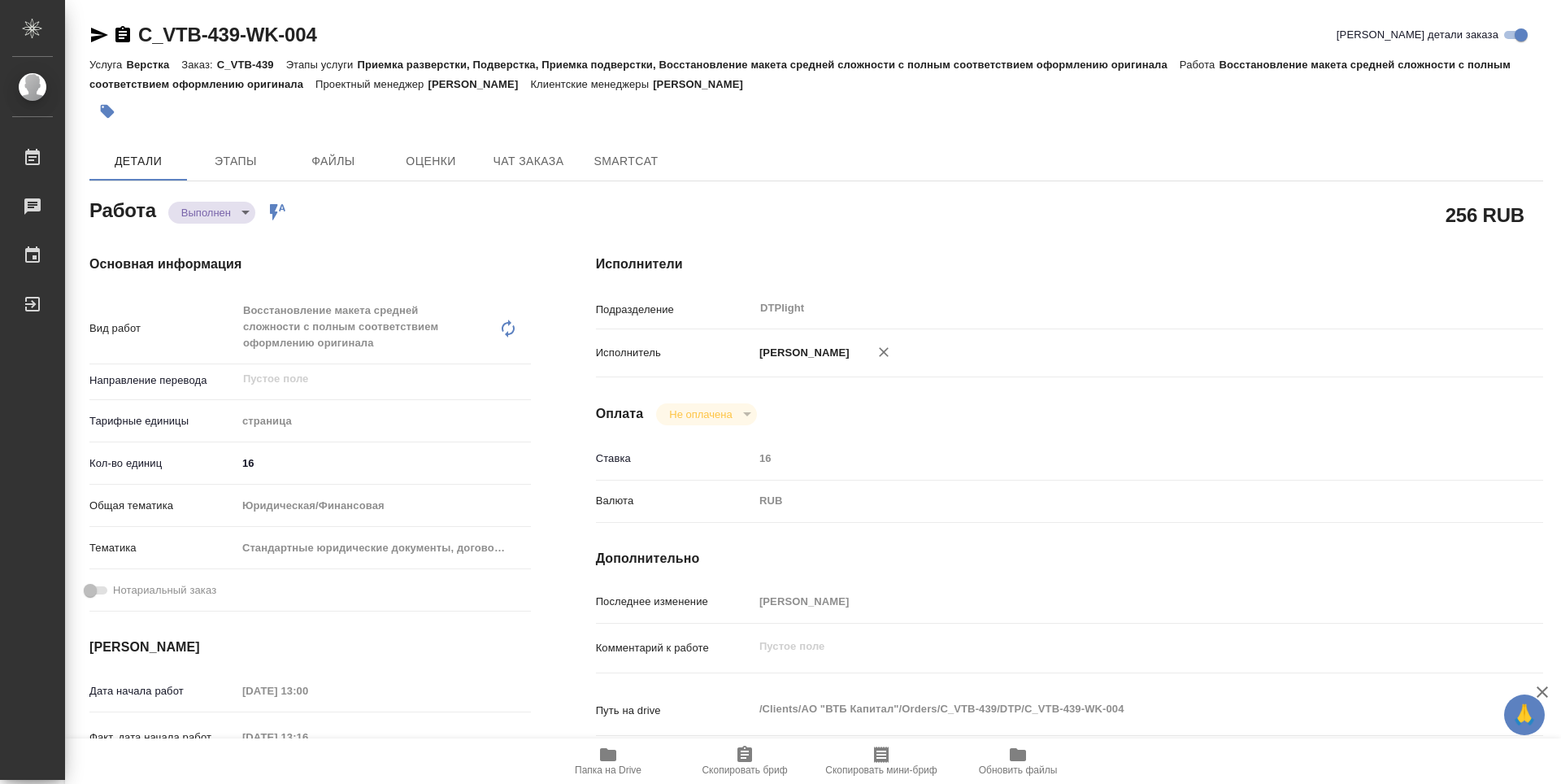
type textarea "x"
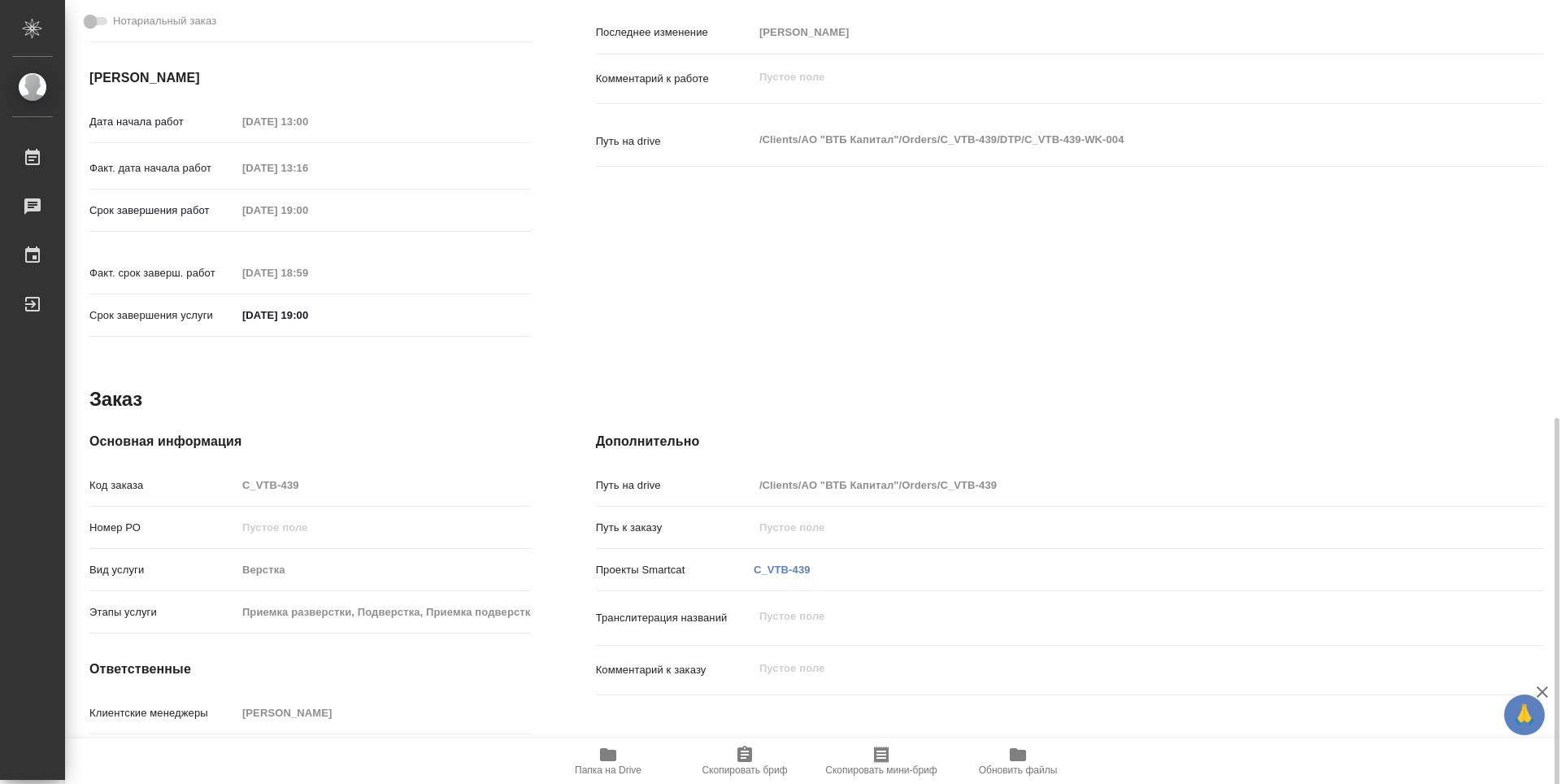
type textarea "x"
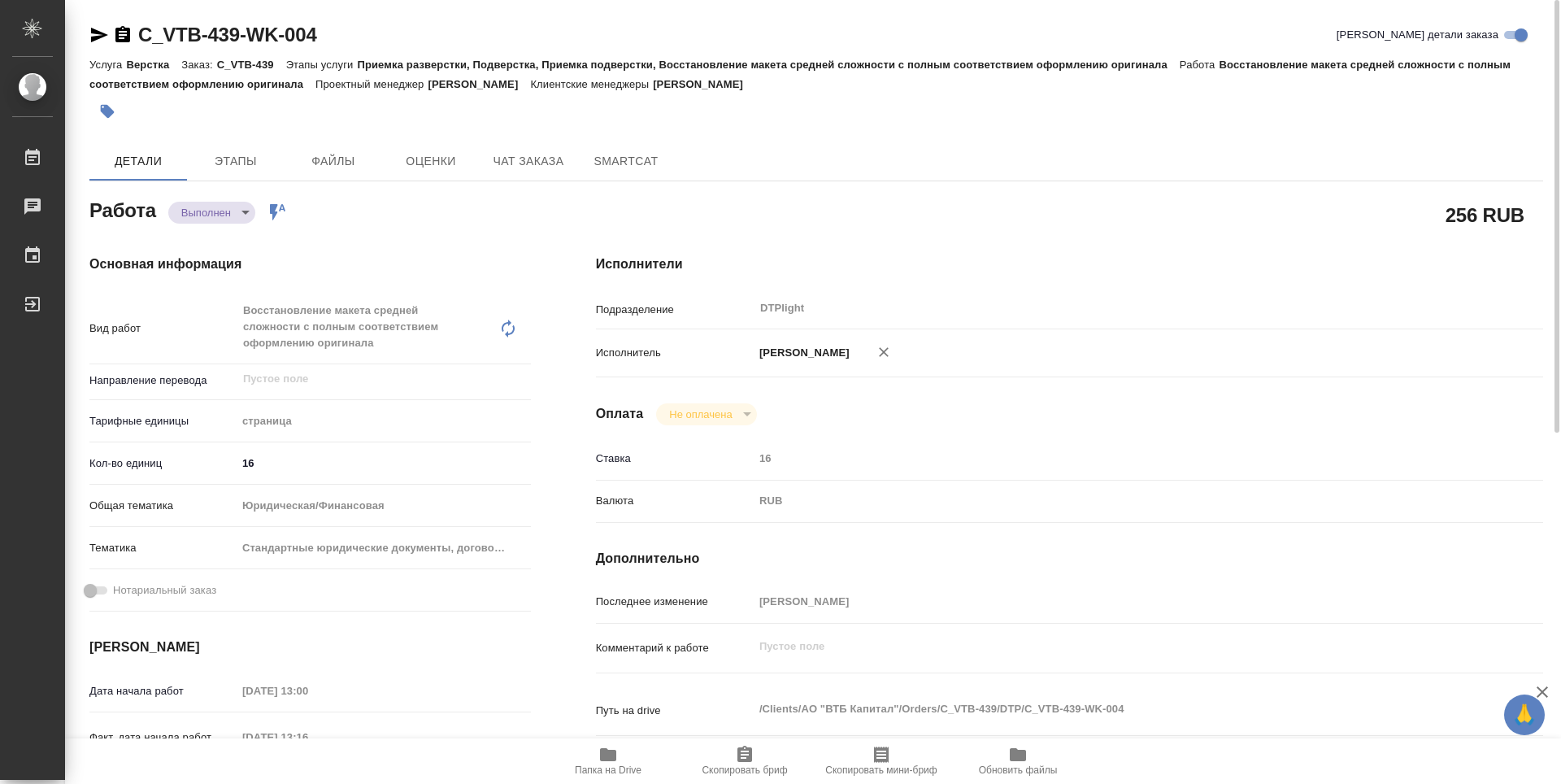
click at [129, 29] on icon "button" at bounding box center [123, 34] width 14 height 16
